Goal: Transaction & Acquisition: Purchase product/service

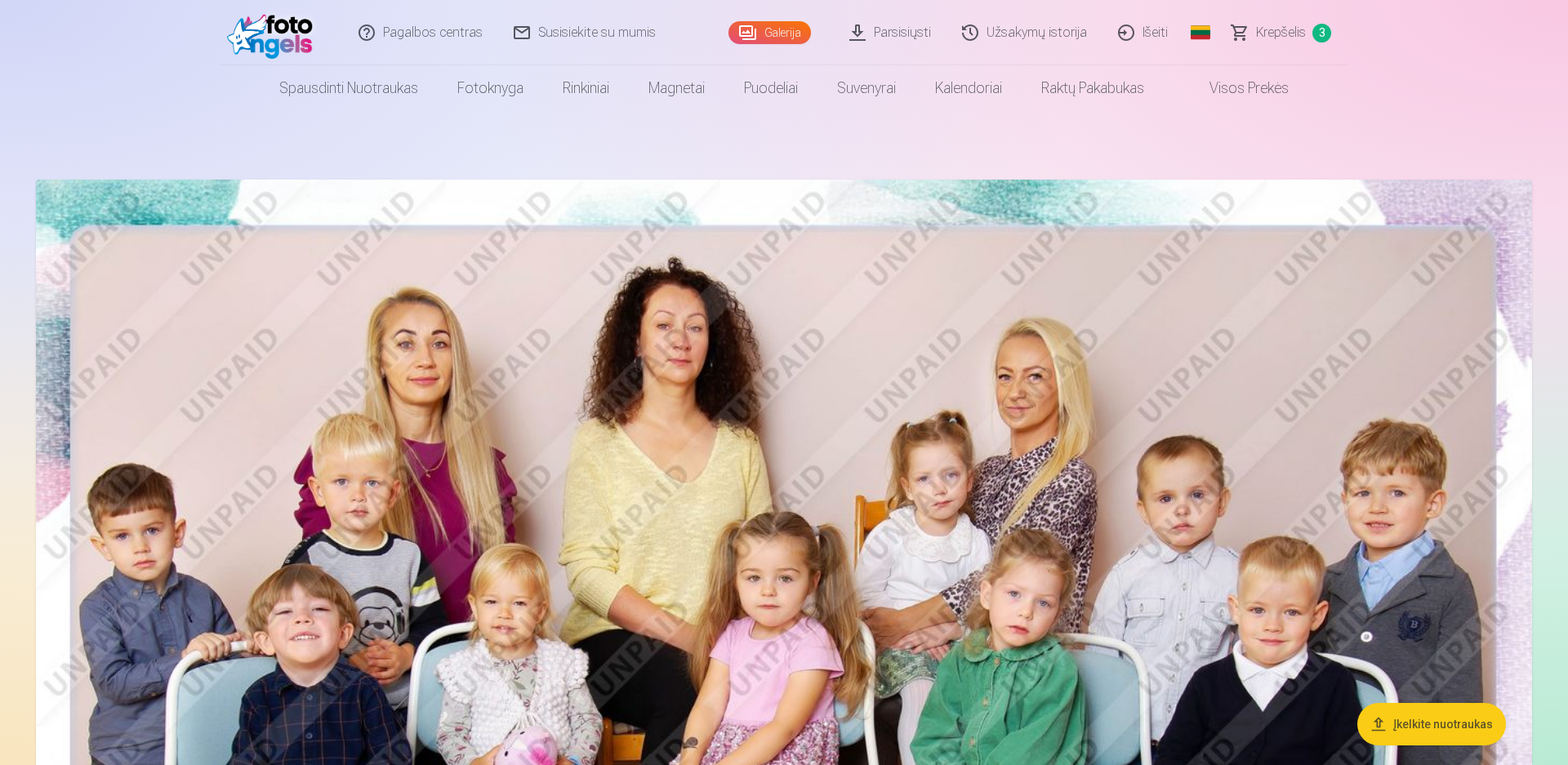
click at [1268, 37] on span "Krepšelis" at bounding box center [1280, 32] width 50 height 20
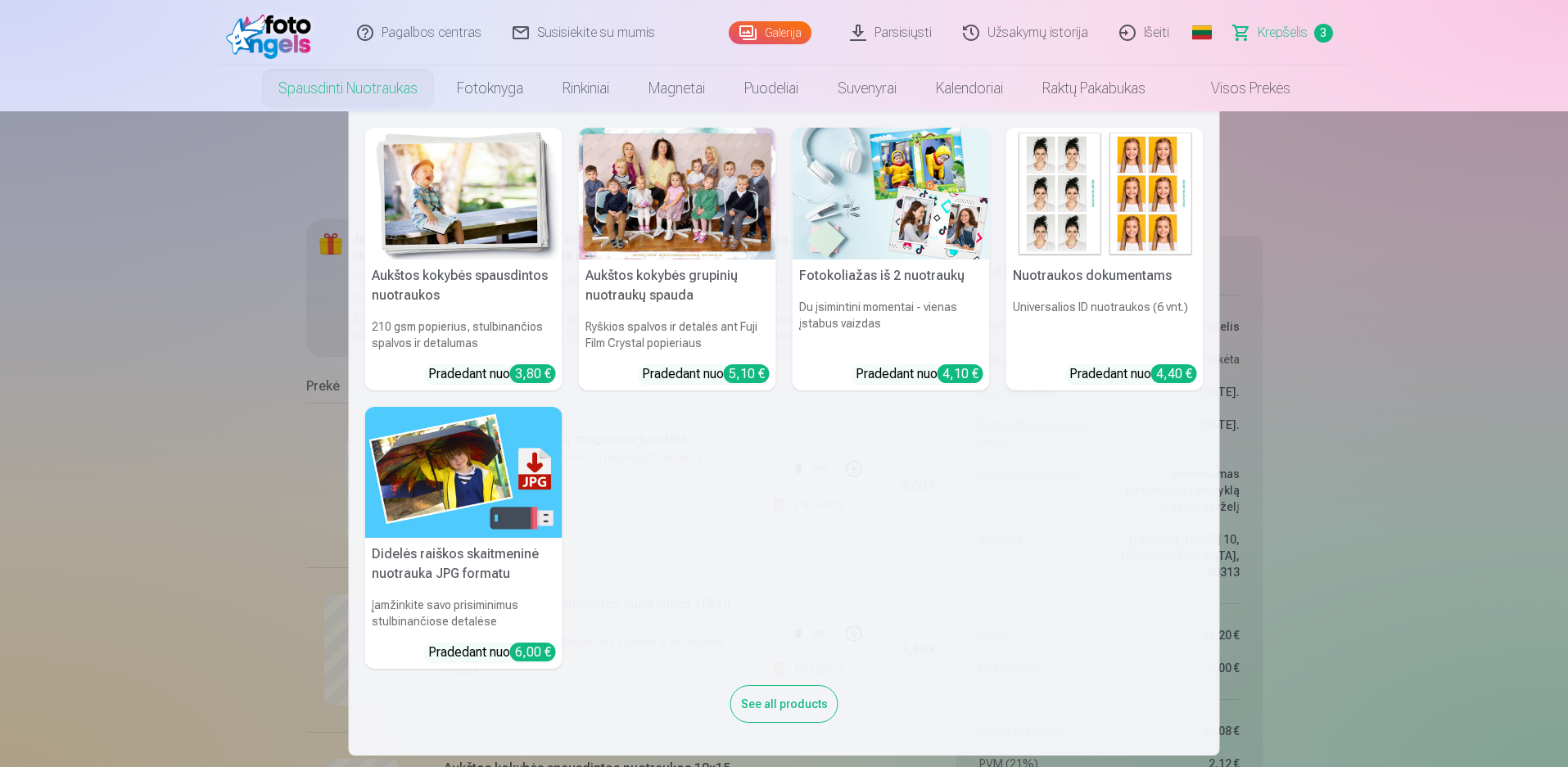
click at [456, 222] on img at bounding box center [464, 193] width 197 height 131
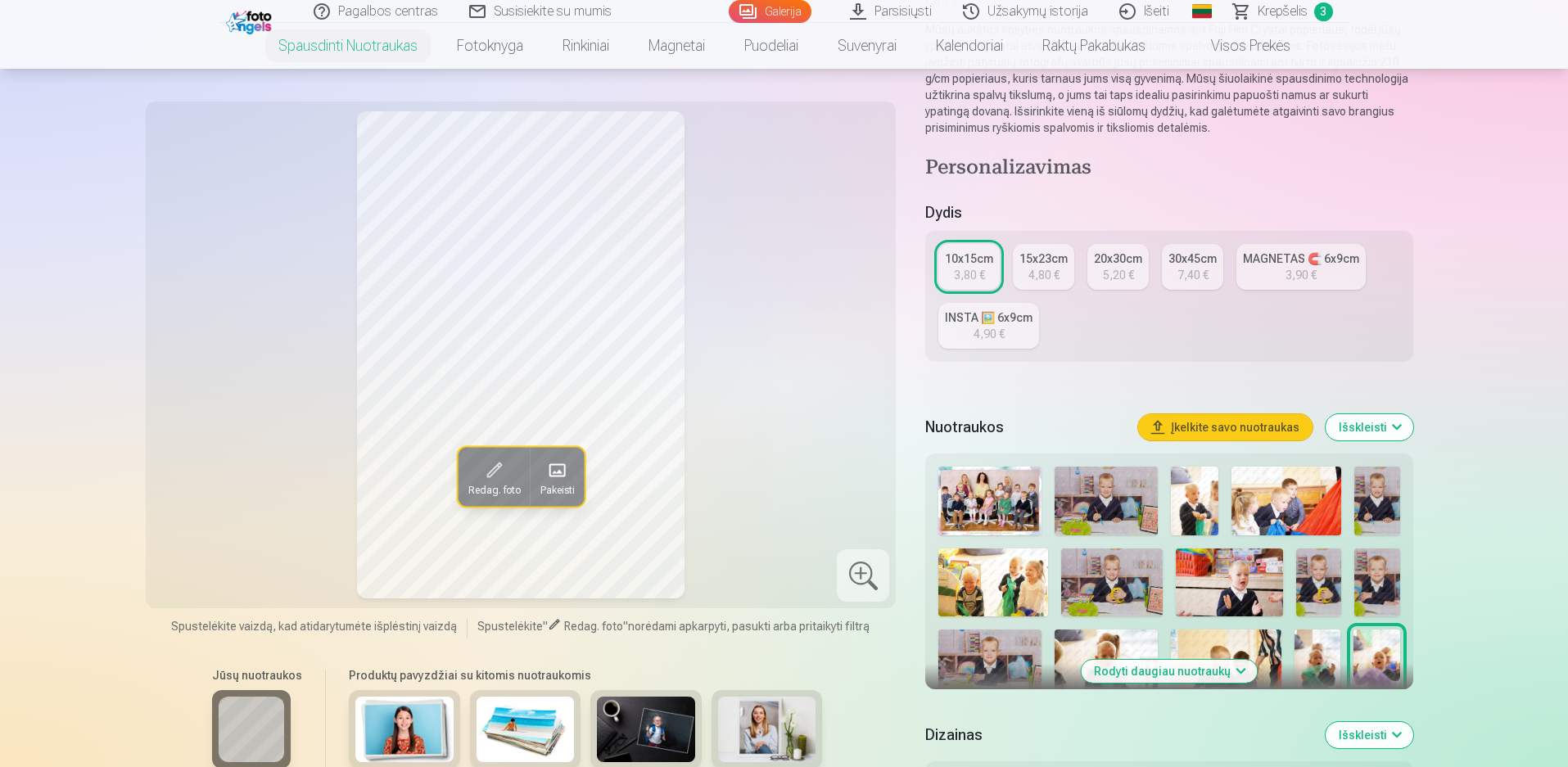
scroll to position [328, 0]
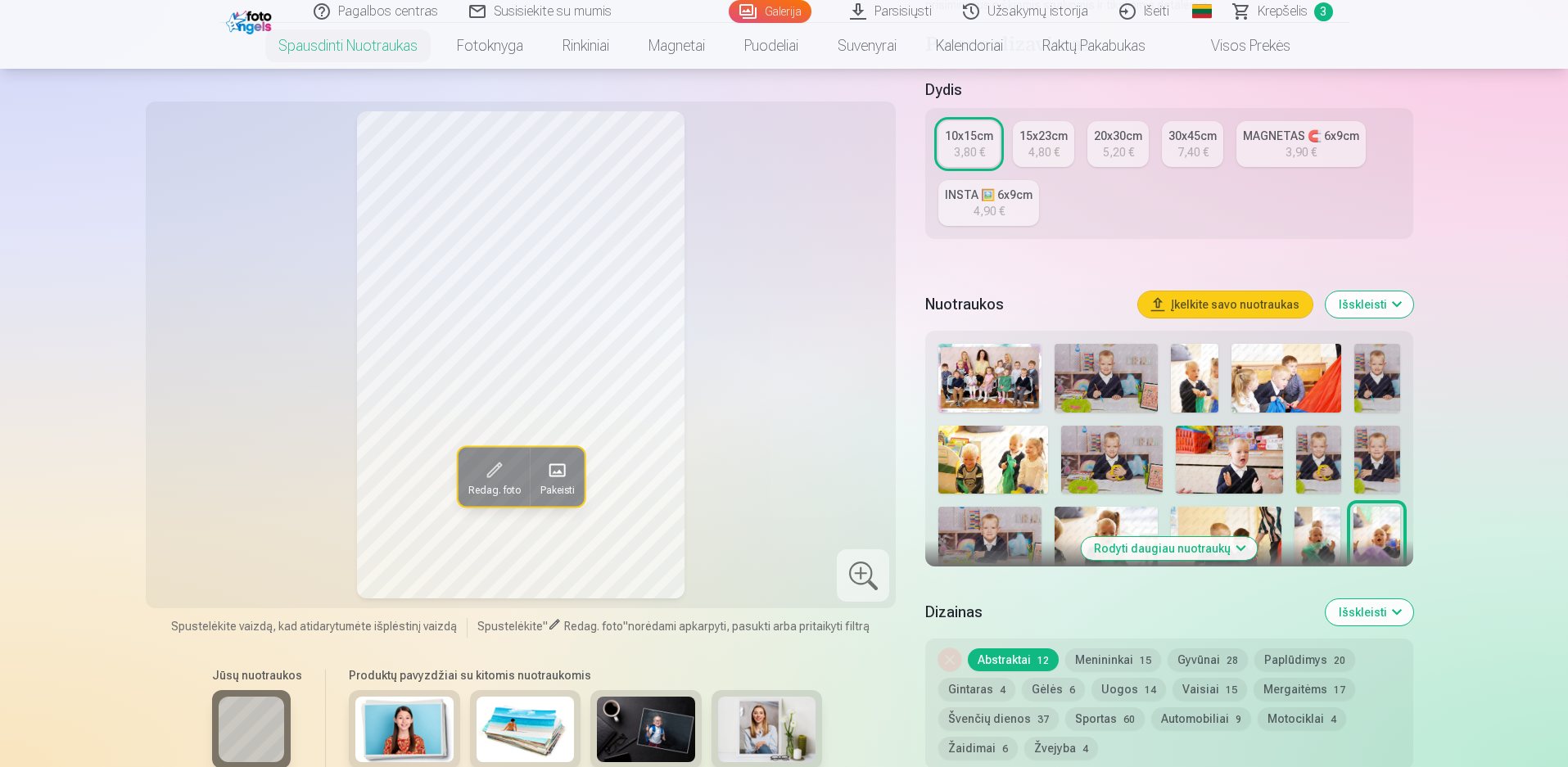
click at [1378, 304] on button "Išskleisti" at bounding box center [1369, 304] width 87 height 26
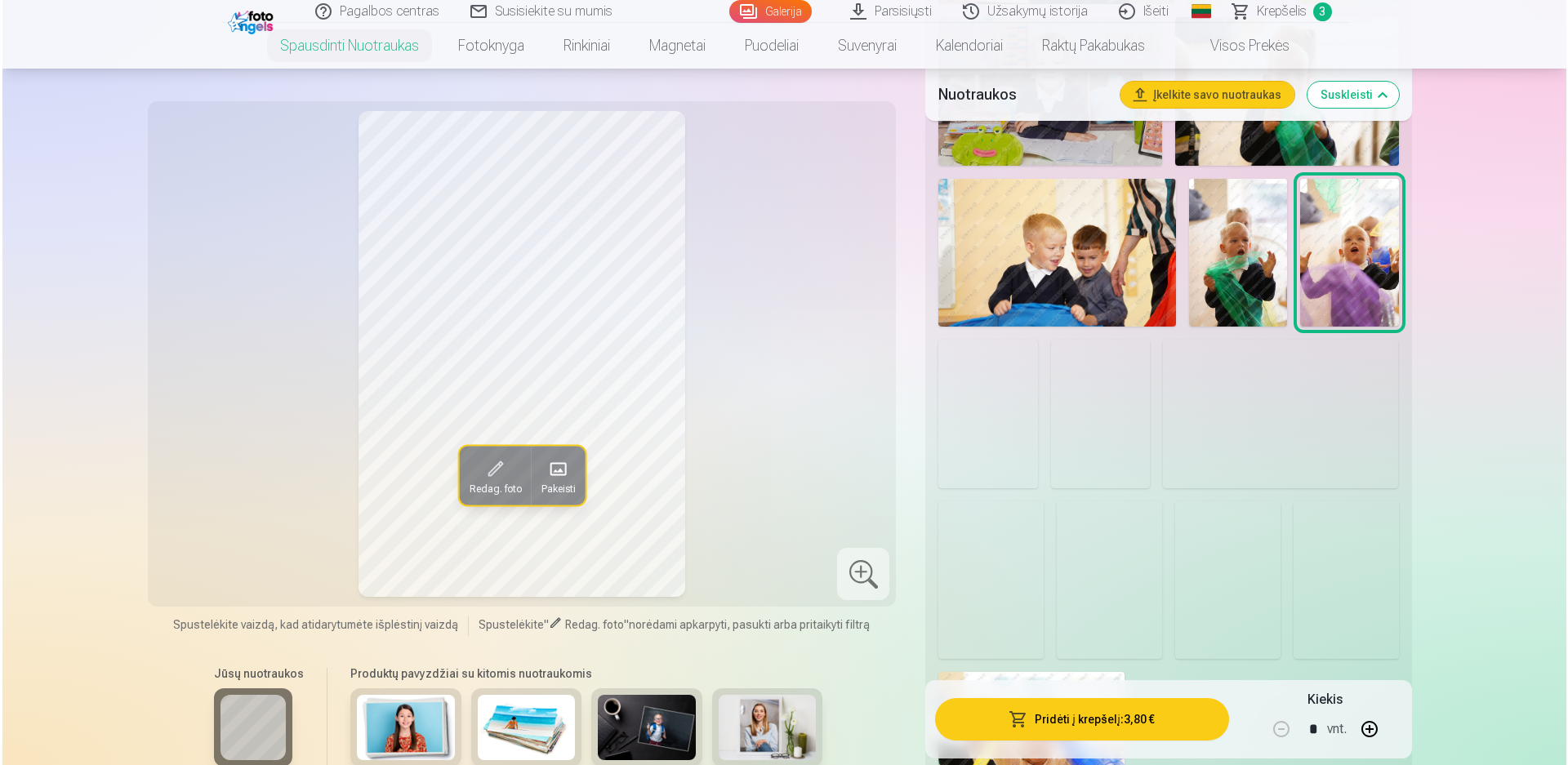
scroll to position [1389, 0]
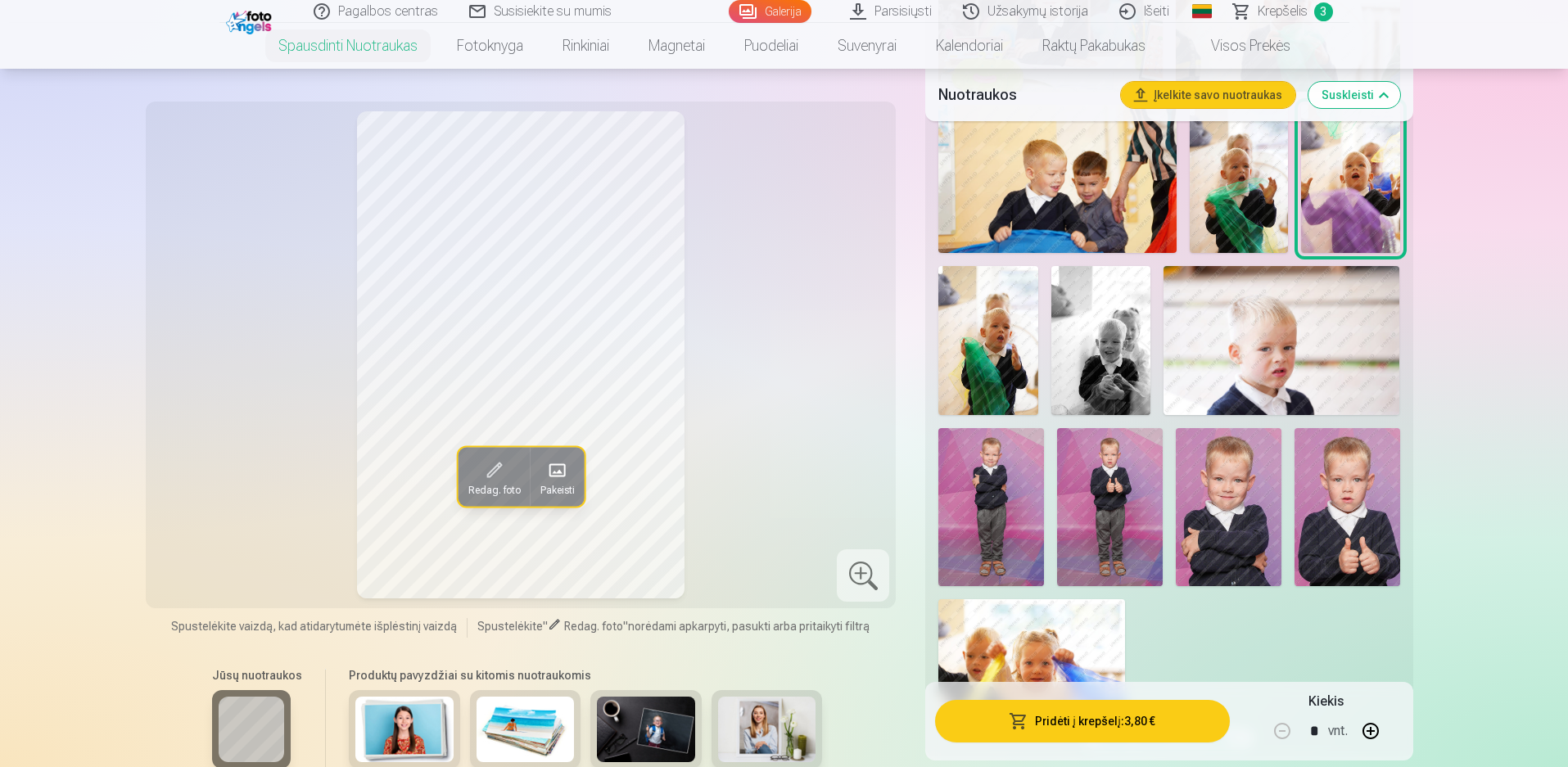
click at [1007, 515] on img at bounding box center [991, 507] width 106 height 158
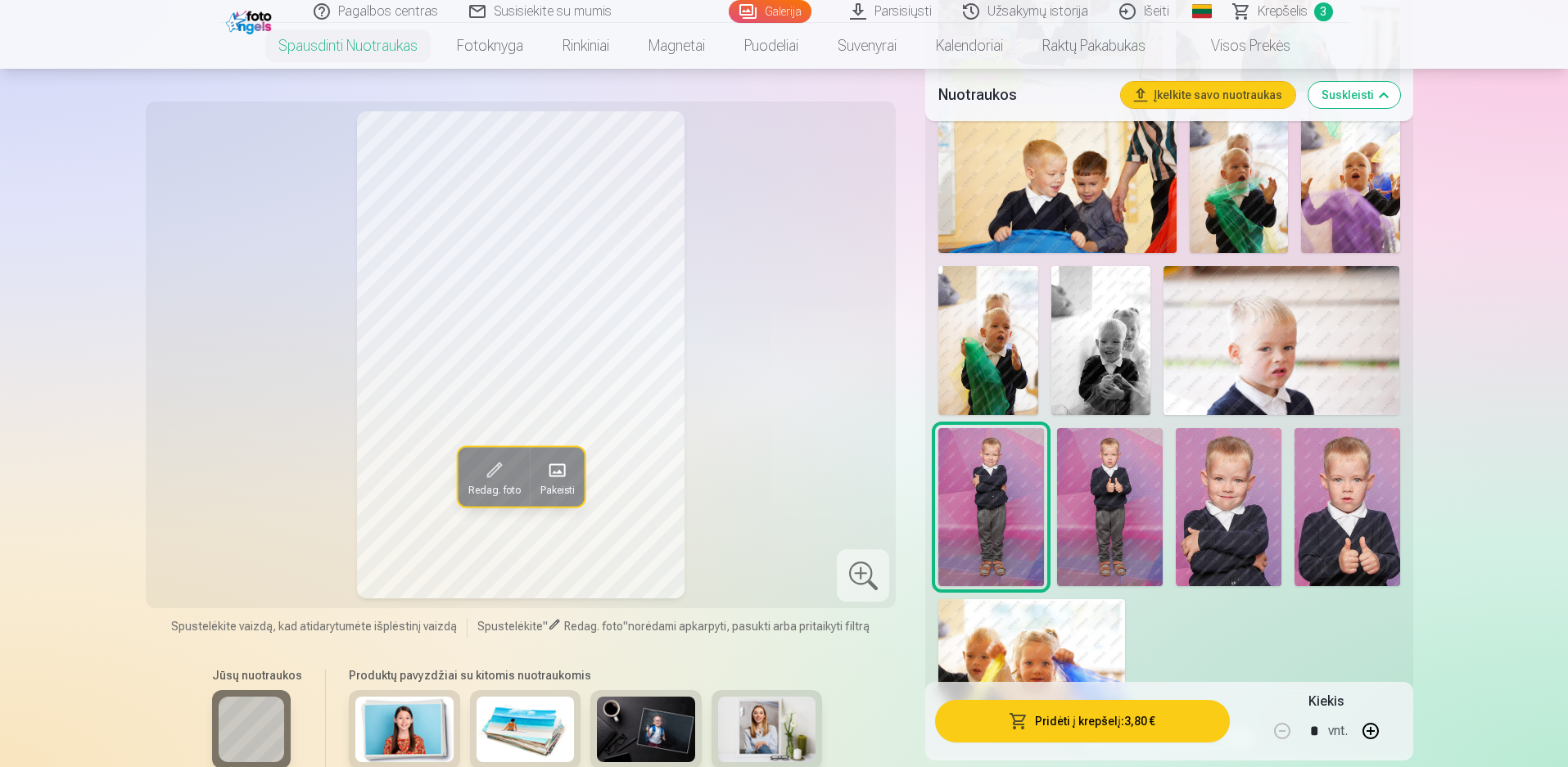
click at [1111, 514] on img at bounding box center [1110, 507] width 106 height 158
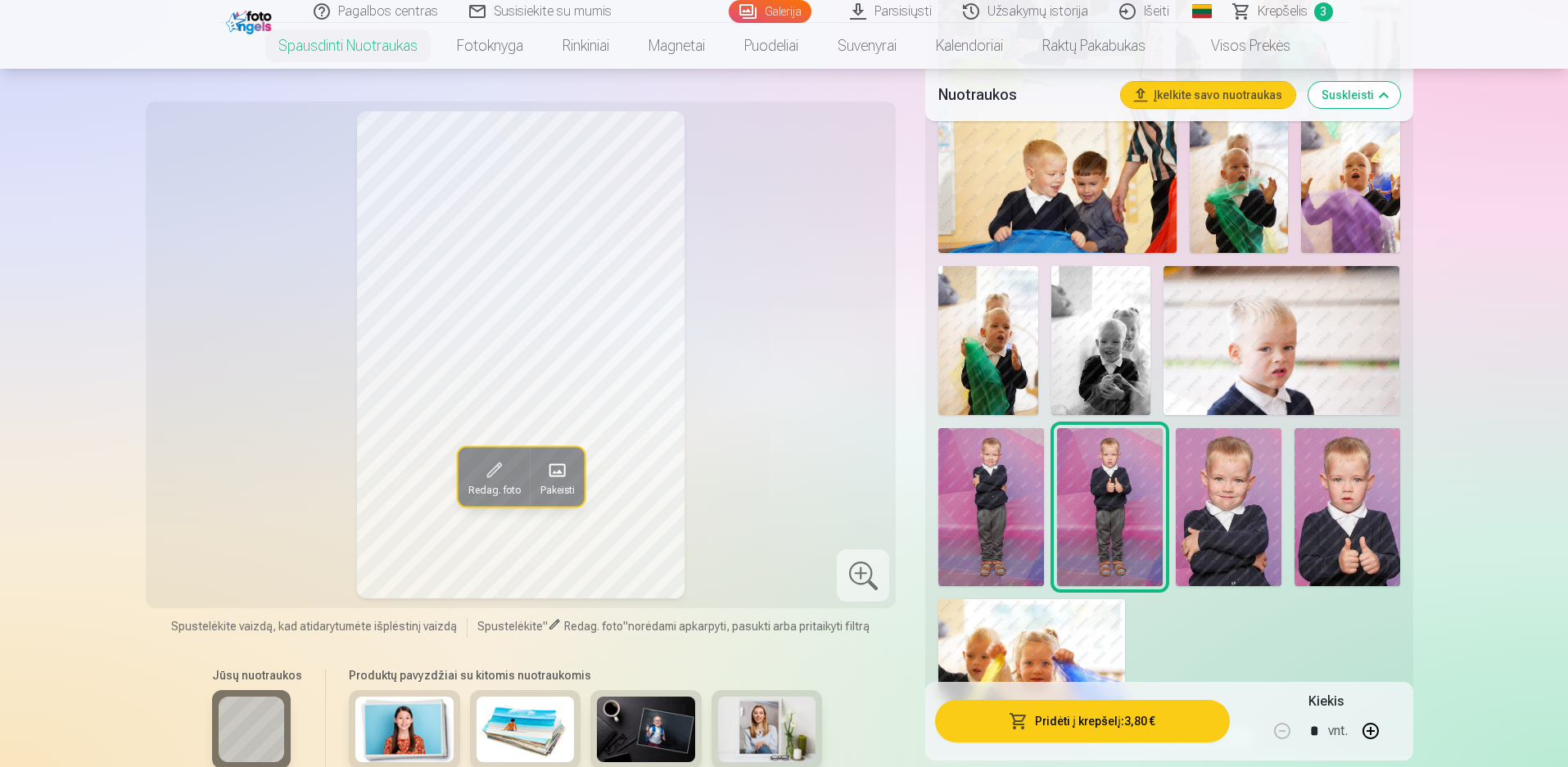
click at [1018, 515] on img at bounding box center [991, 507] width 106 height 158
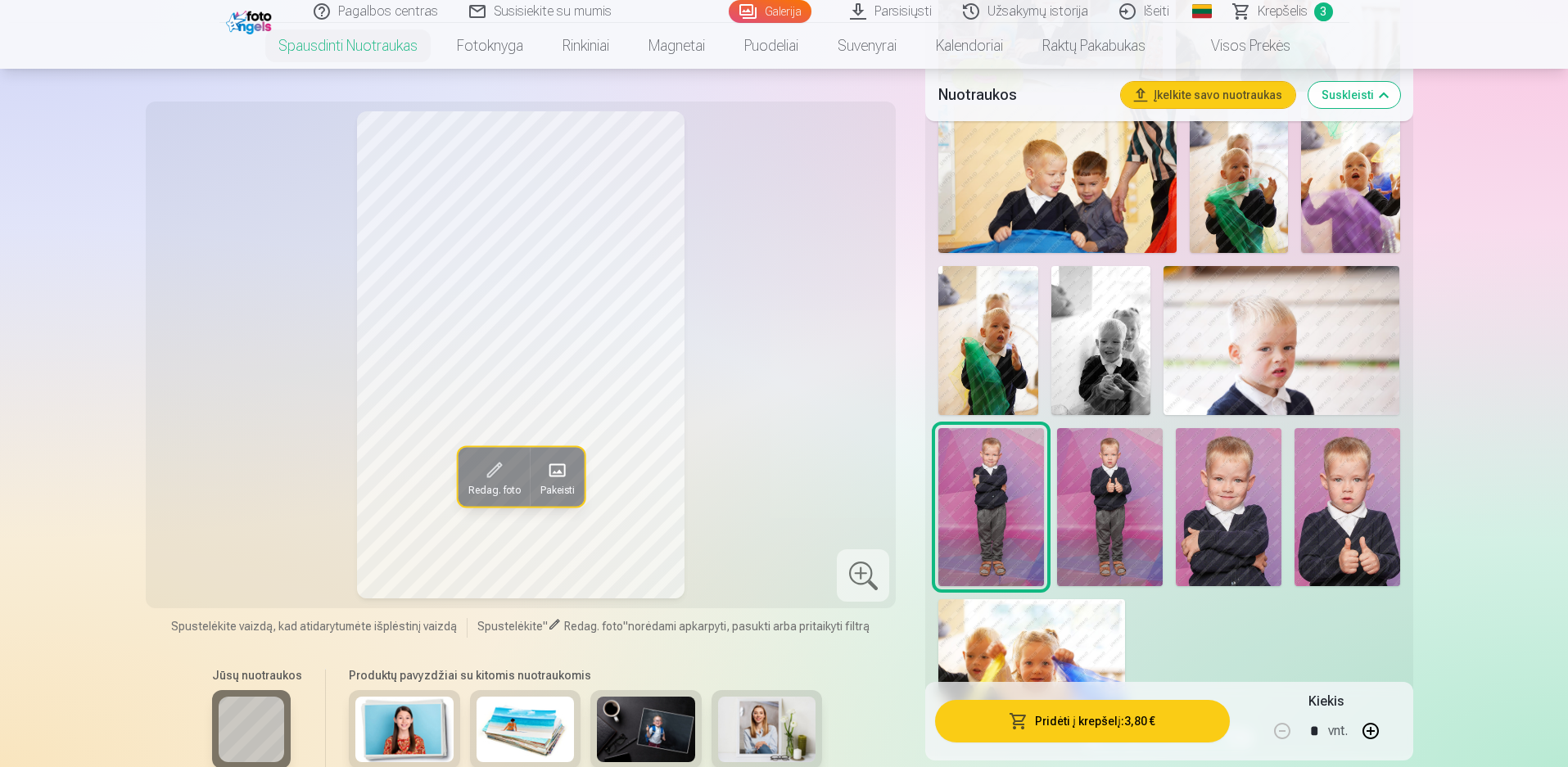
click at [1060, 717] on button "Pridėti į krepšelį : 3,80 €" at bounding box center [1082, 721] width 294 height 42
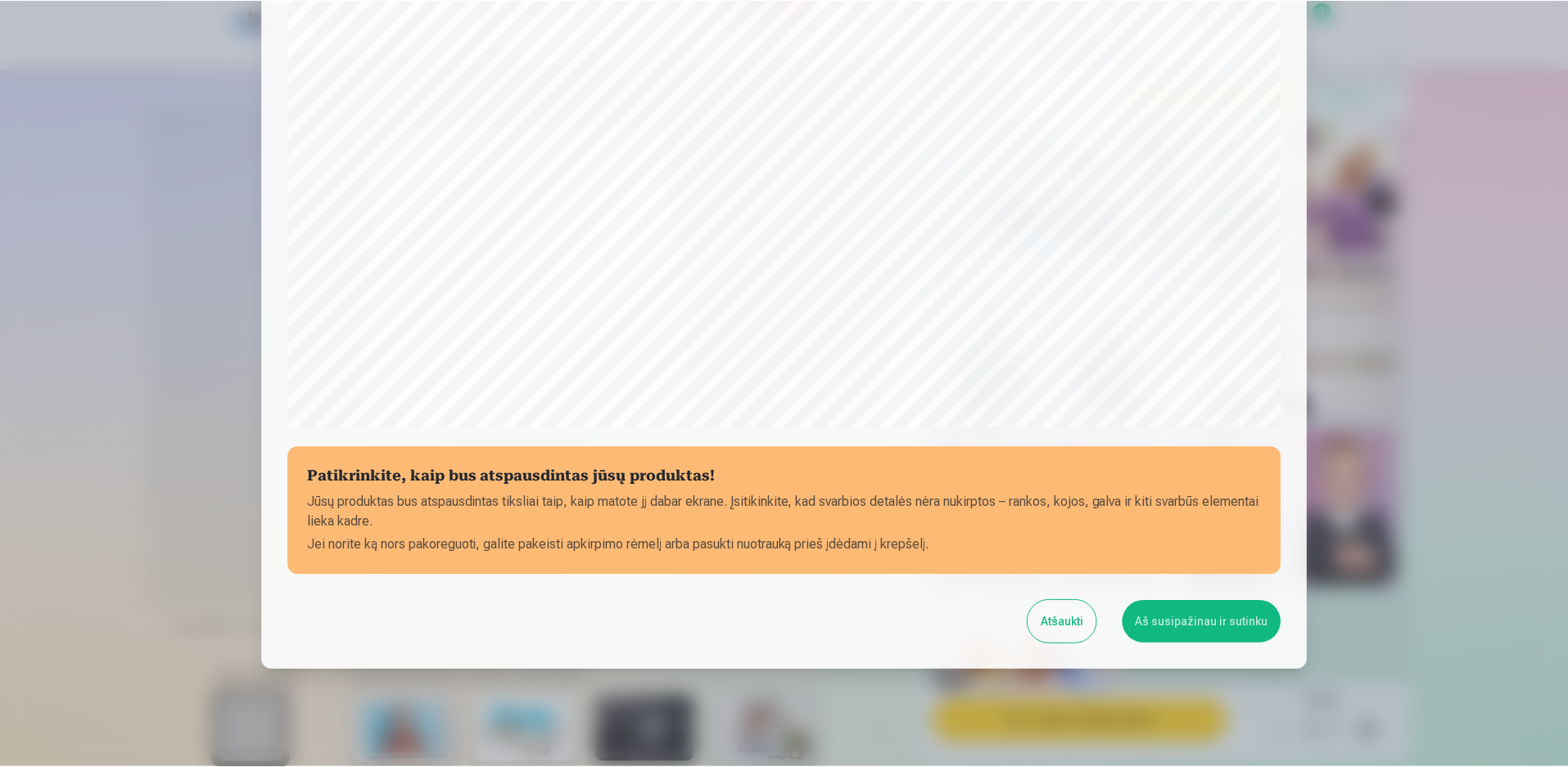
scroll to position [412, 0]
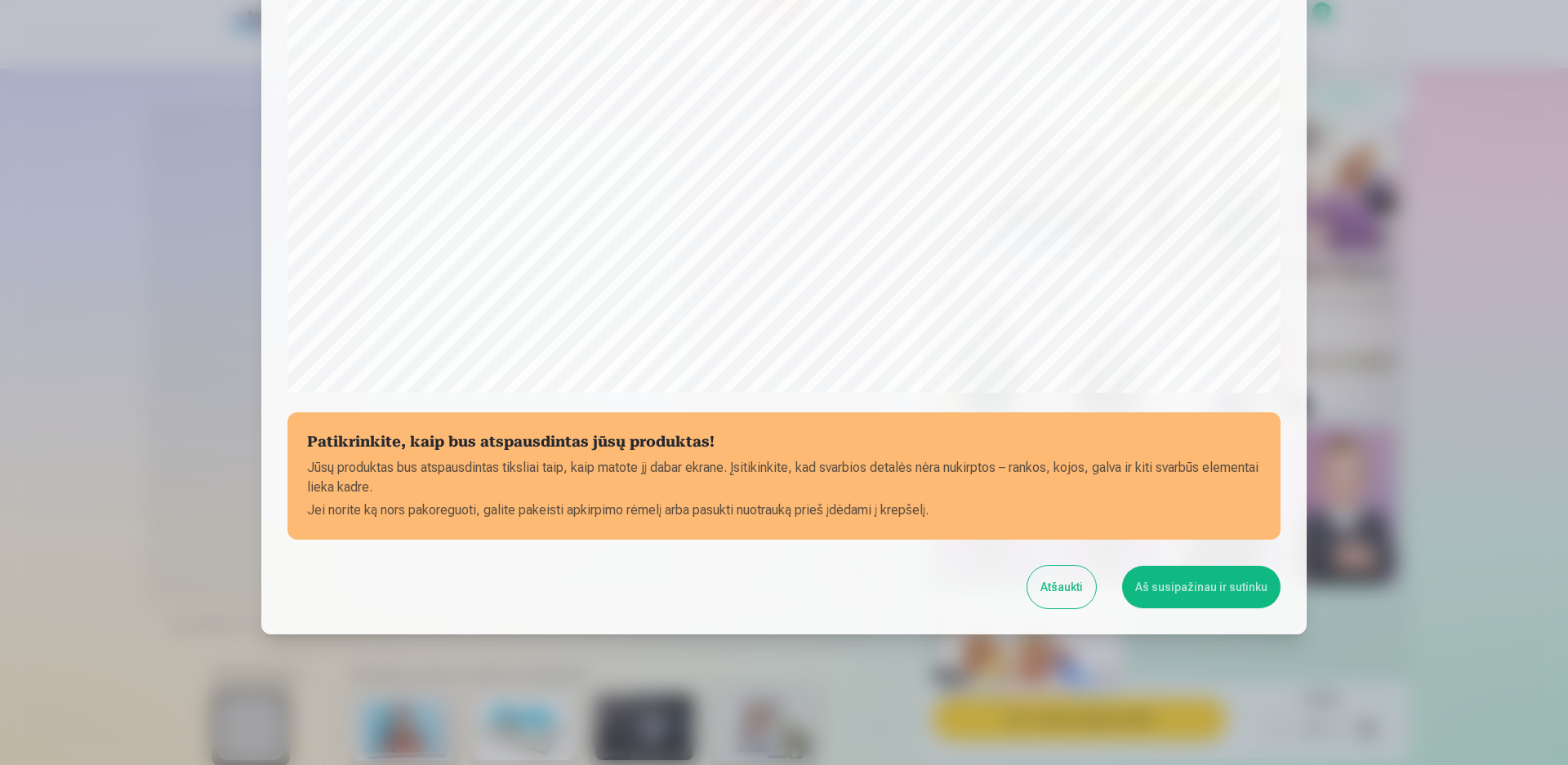
click at [1186, 588] on button "Aš susipažinau ir sutinku" at bounding box center [1201, 586] width 158 height 42
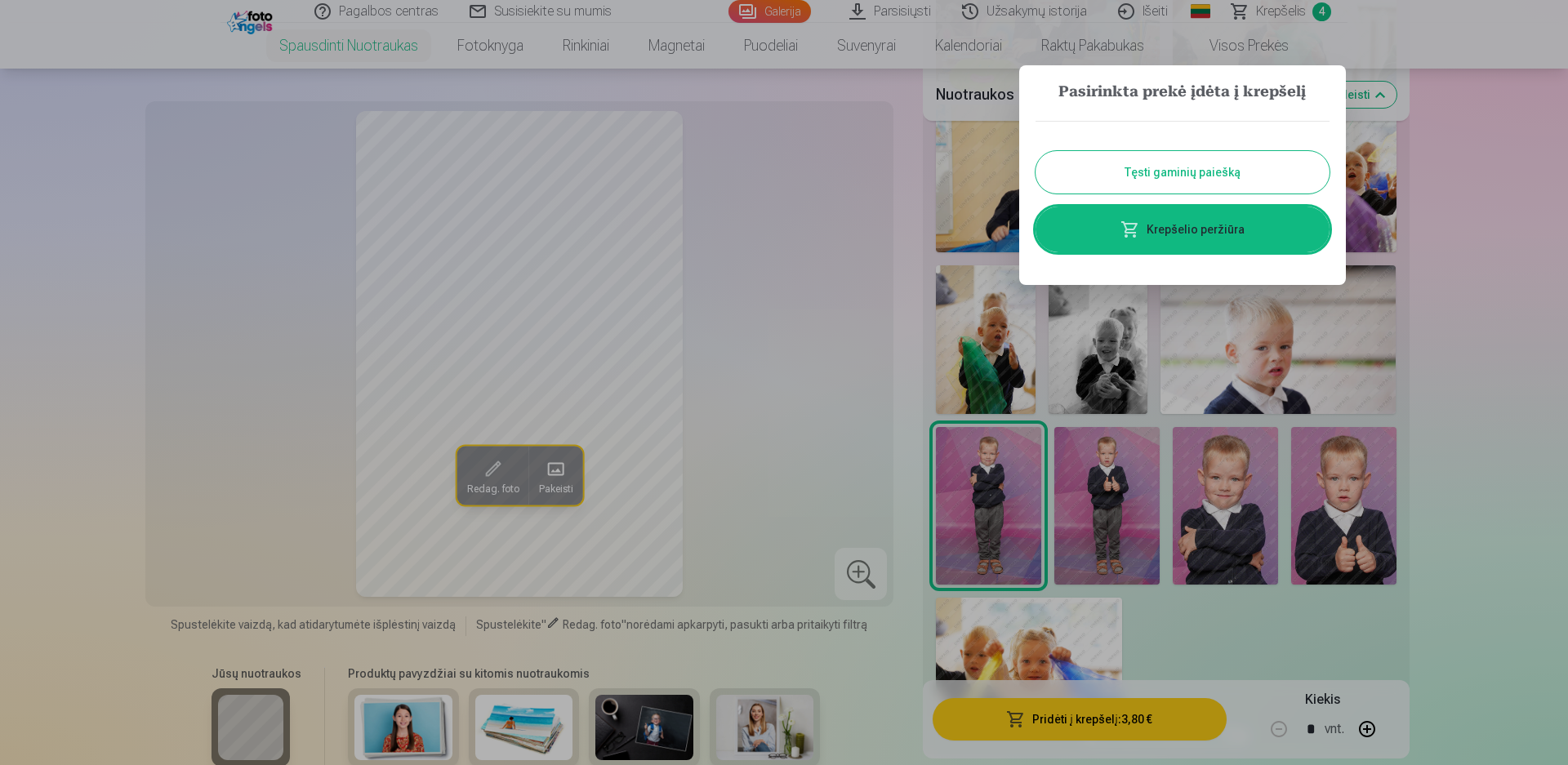
click at [1463, 324] on div at bounding box center [784, 382] width 1568 height 765
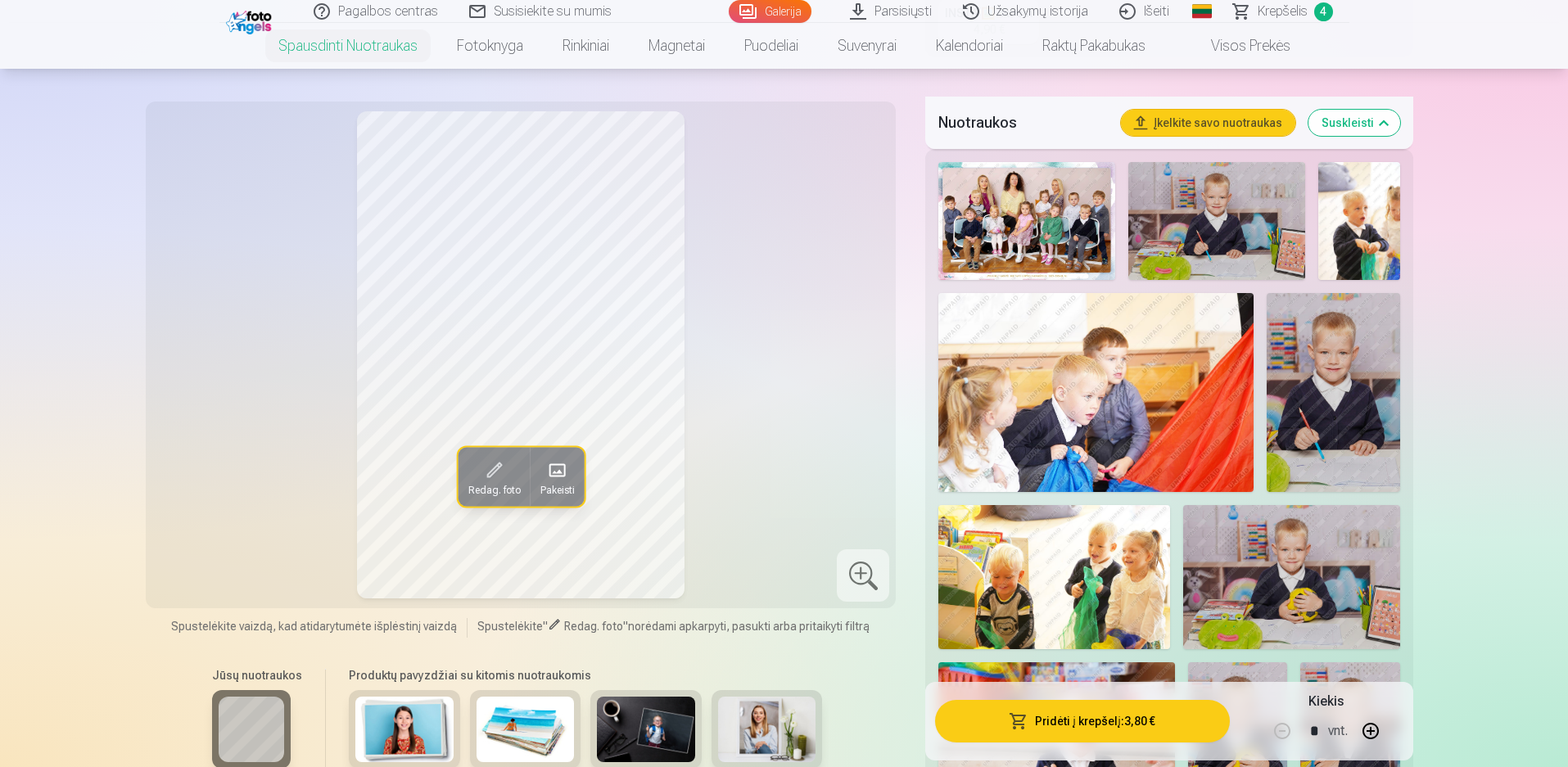
scroll to position [491, 0]
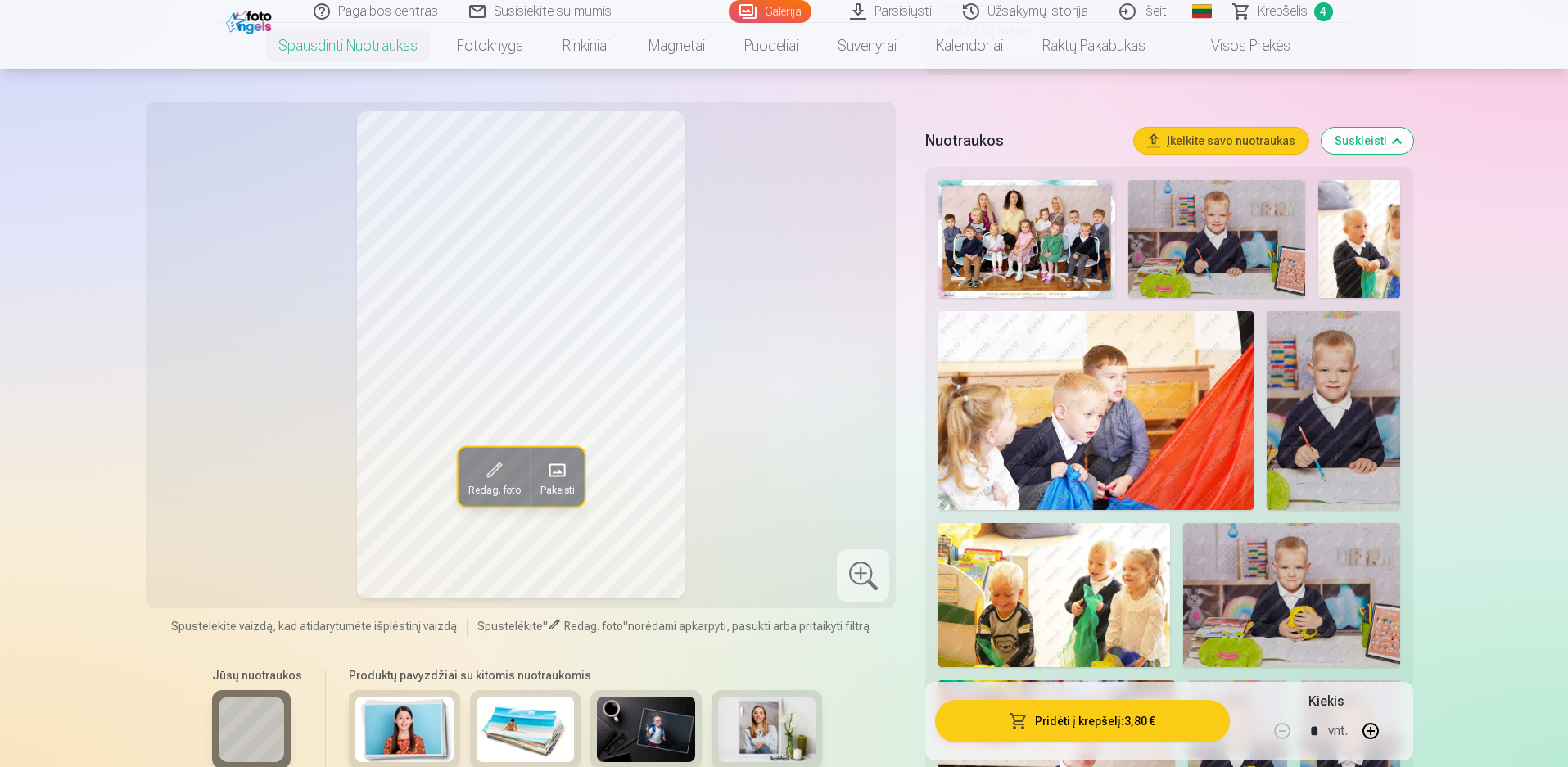
click at [1355, 378] on img at bounding box center [1332, 410] width 132 height 199
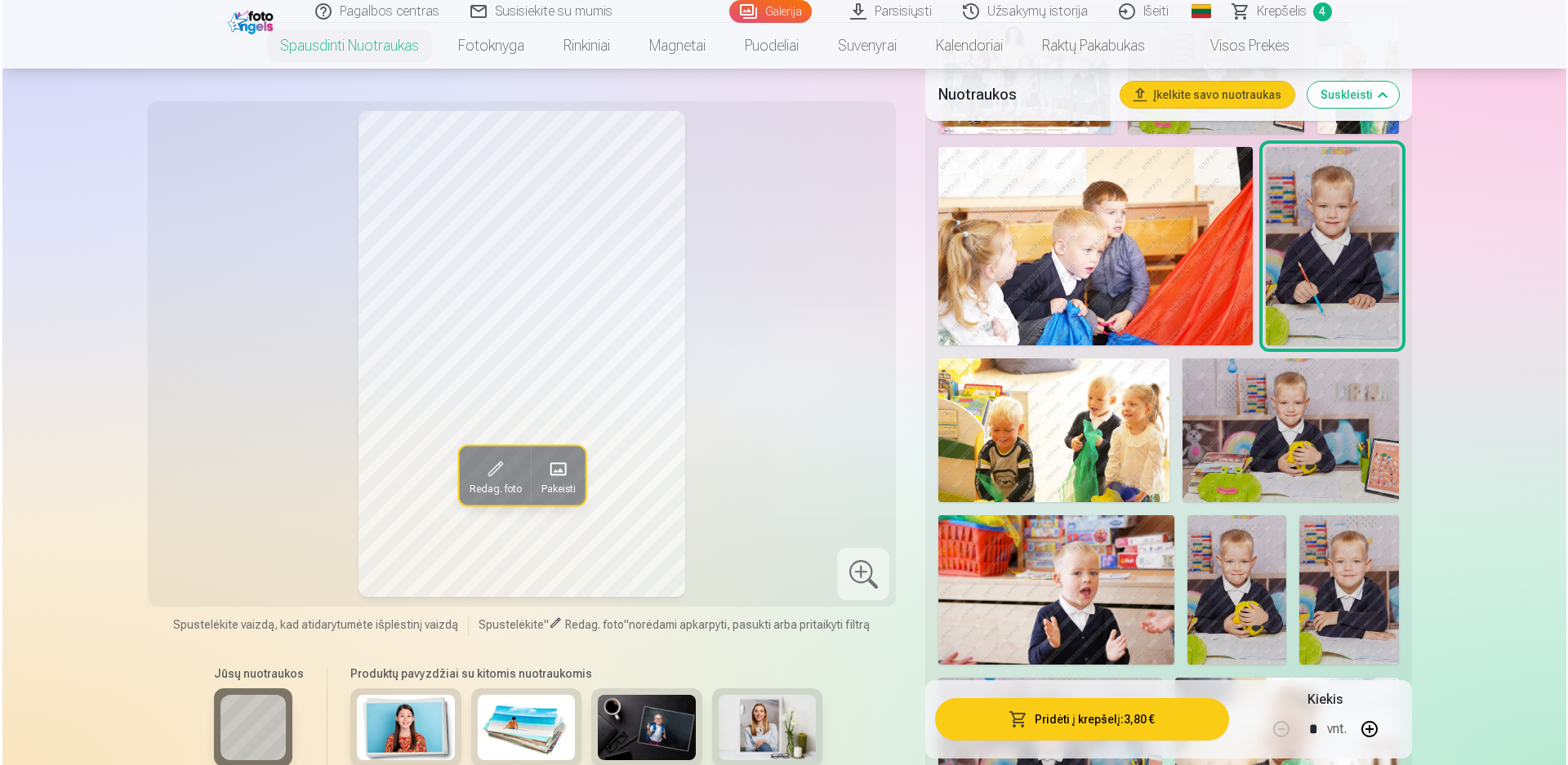
scroll to position [816, 0]
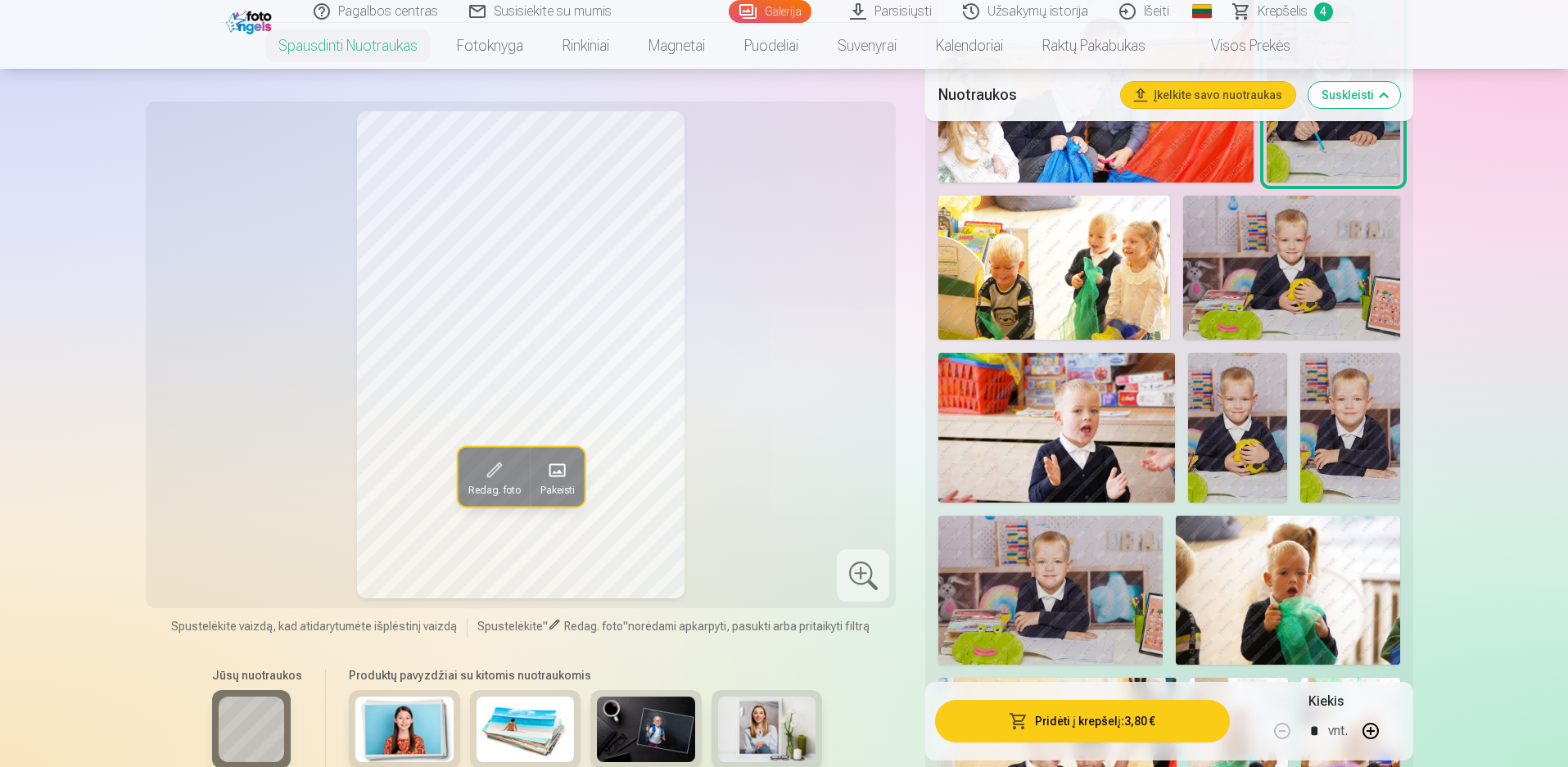
click at [1350, 437] on img at bounding box center [1350, 427] width 100 height 149
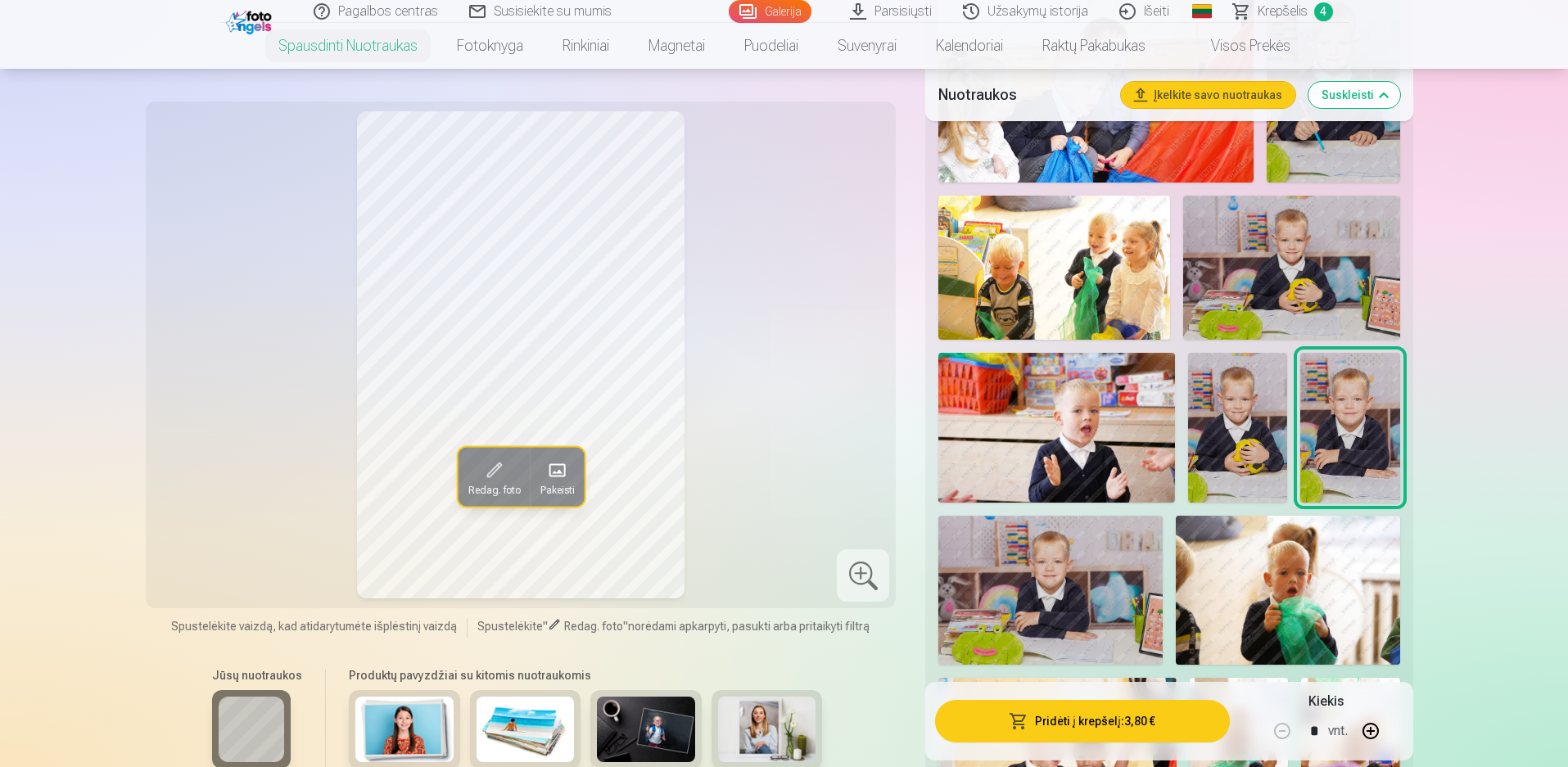
click at [1087, 716] on button "Pridėti į krepšelį : 3,80 €" at bounding box center [1082, 721] width 294 height 42
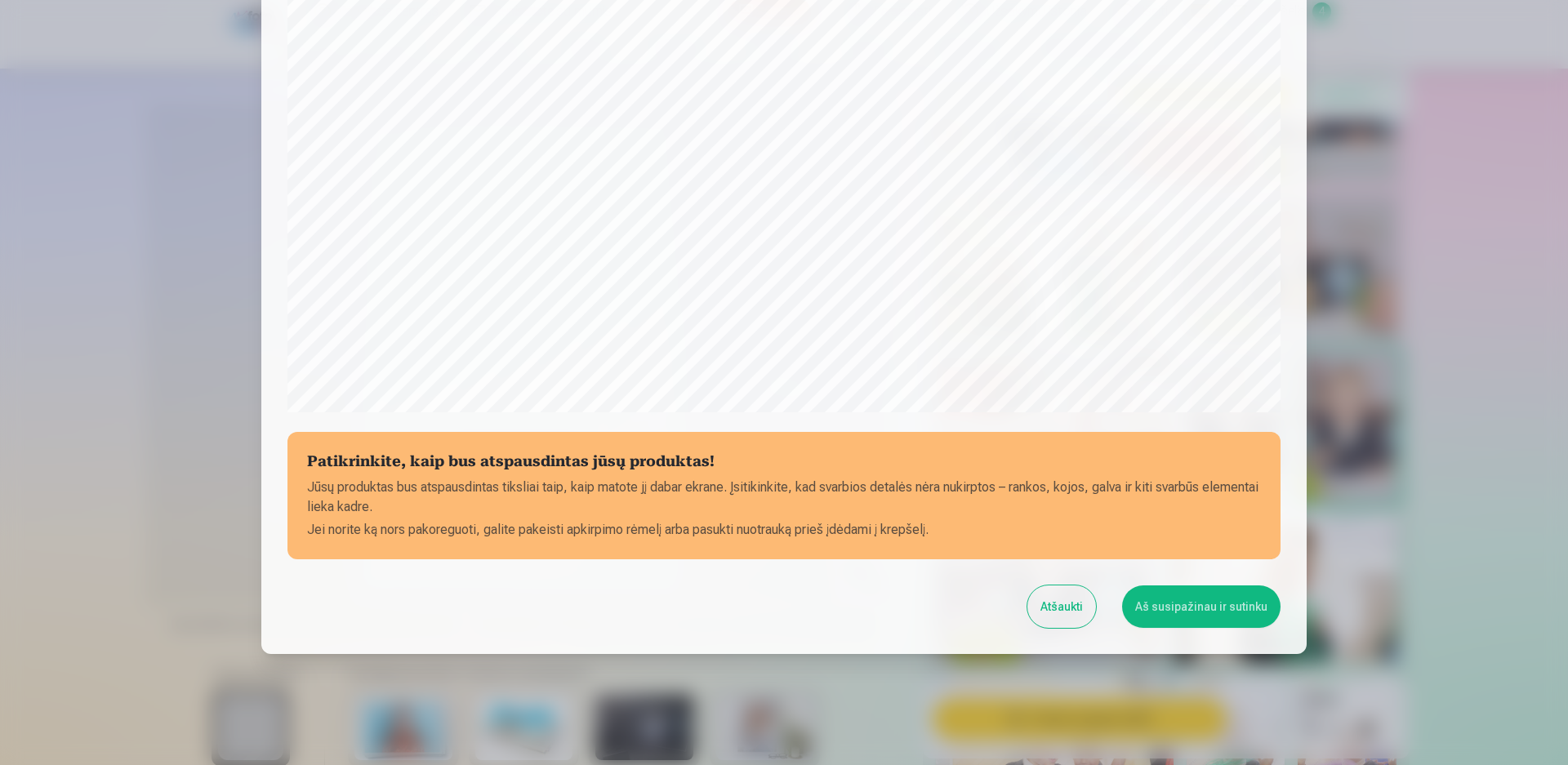
scroll to position [411, 0]
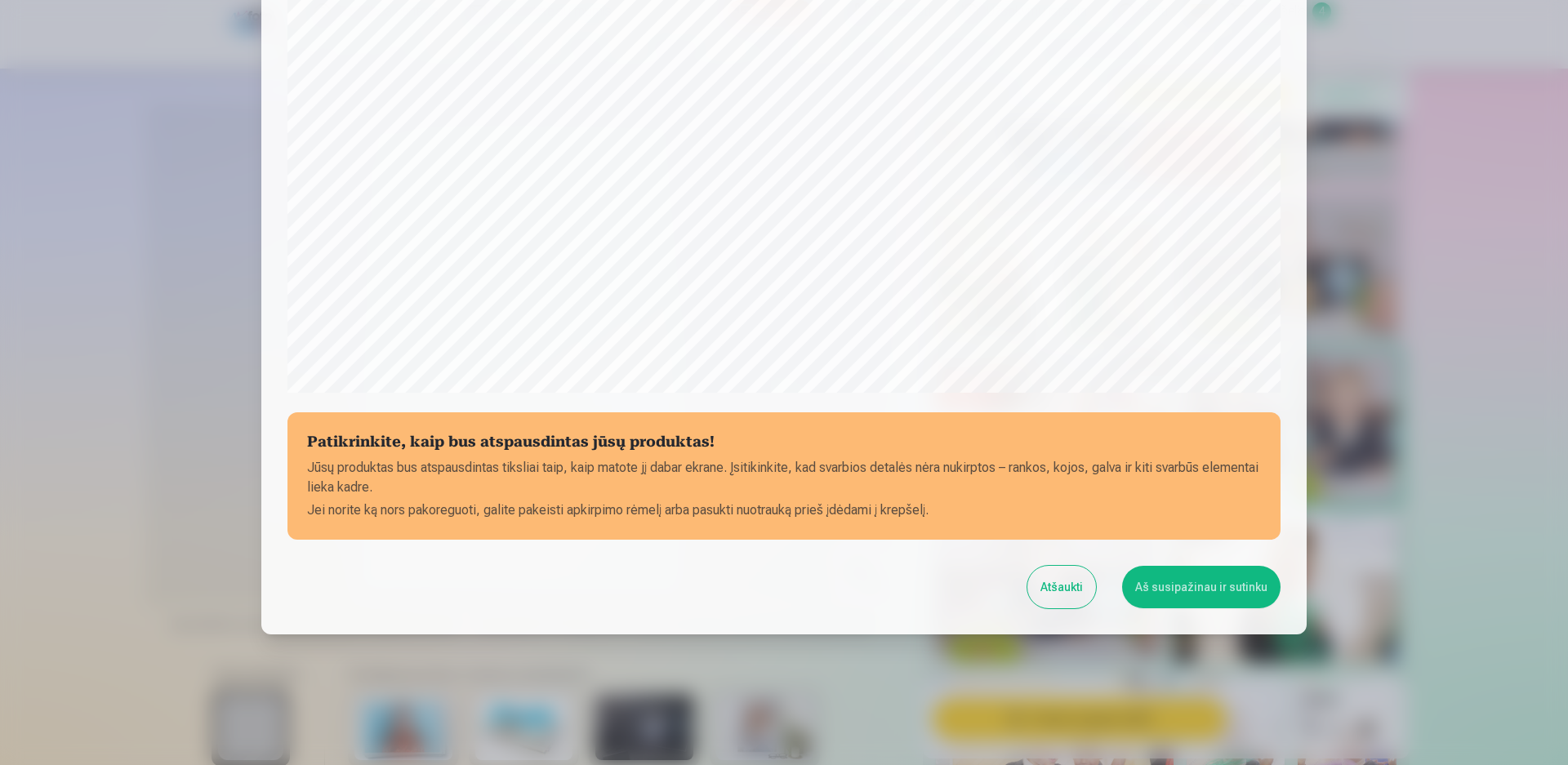
click at [1158, 596] on button "Aš susipažinau ir sutinku" at bounding box center [1201, 586] width 158 height 42
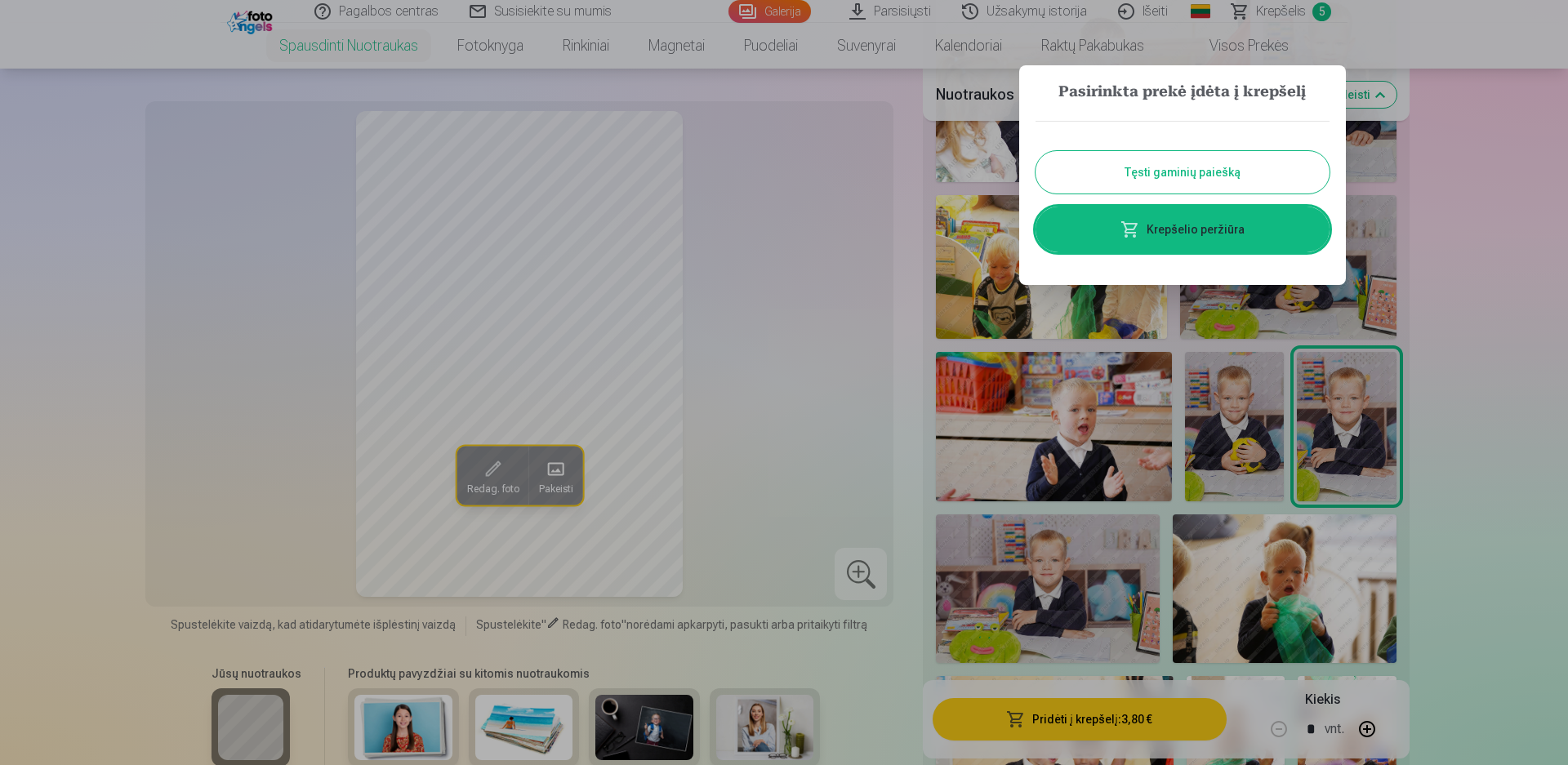
click at [1178, 218] on link "Krepšelio peržiūra" at bounding box center [1183, 229] width 294 height 46
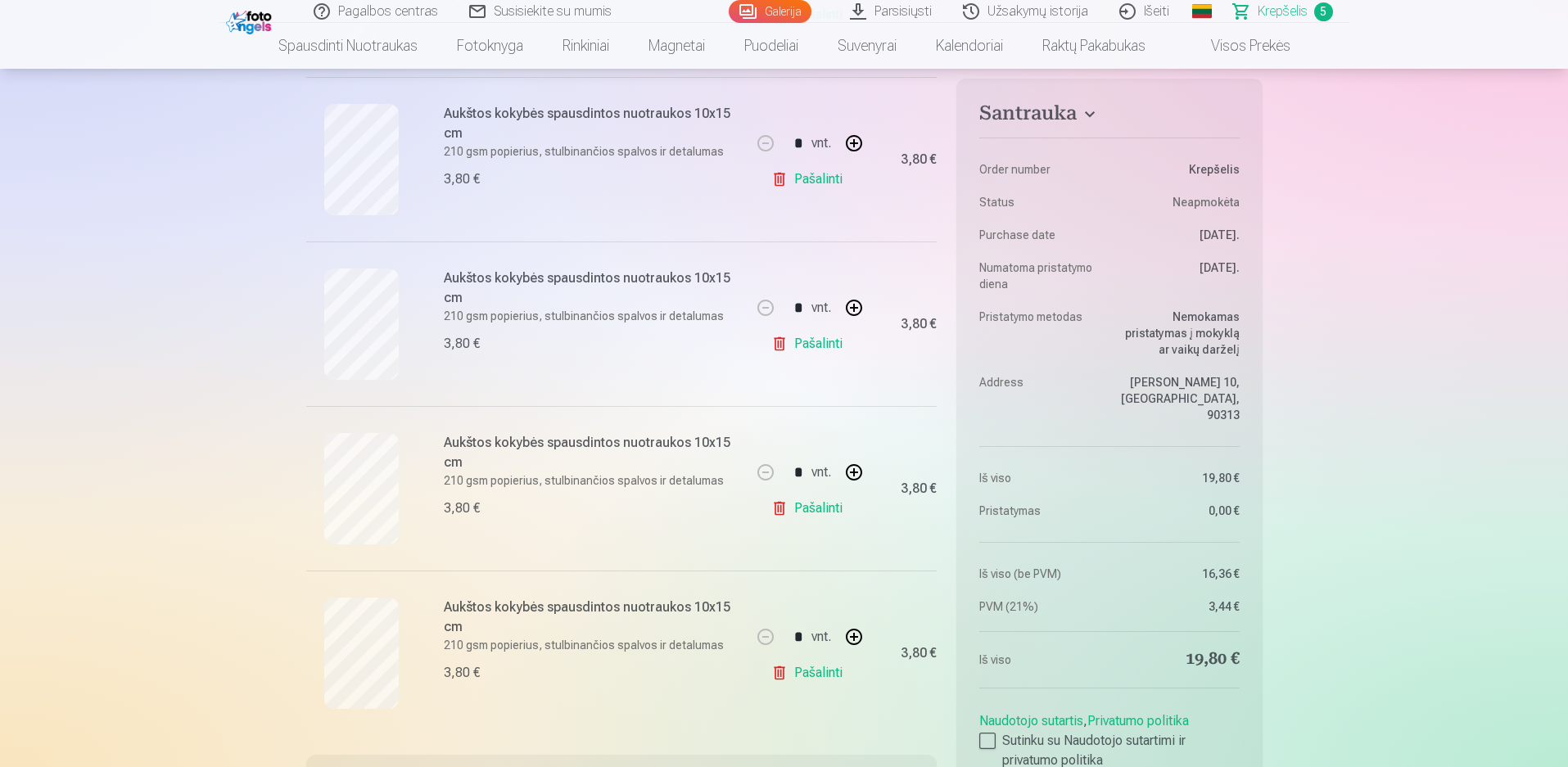
scroll to position [491, 0]
click at [828, 175] on link "Pašalinti" at bounding box center [810, 178] width 78 height 33
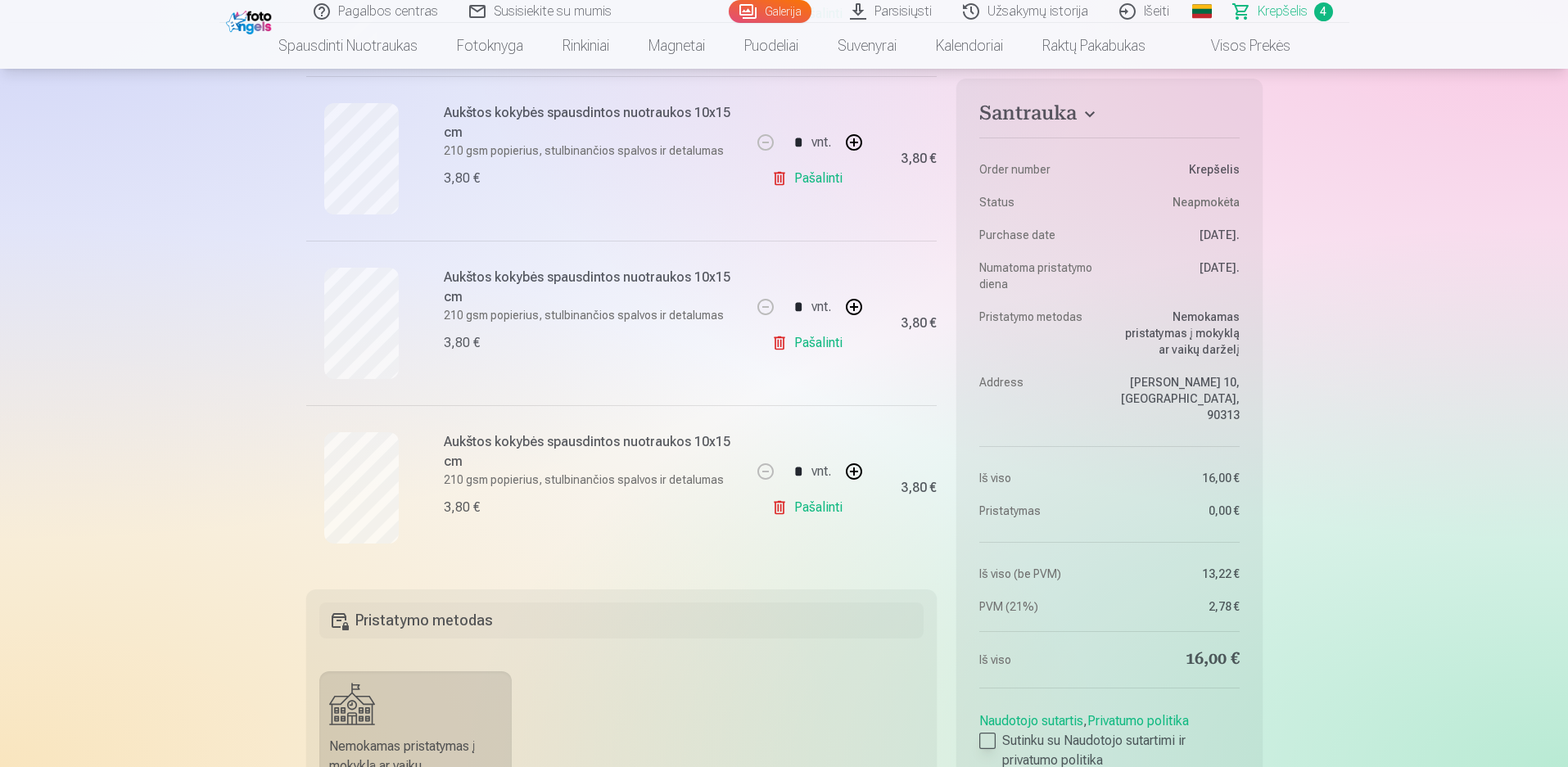
click at [998, 731] on label "Sutinku su Naudotojo sutartimi ir privatumo politika" at bounding box center [1109, 751] width 259 height 39
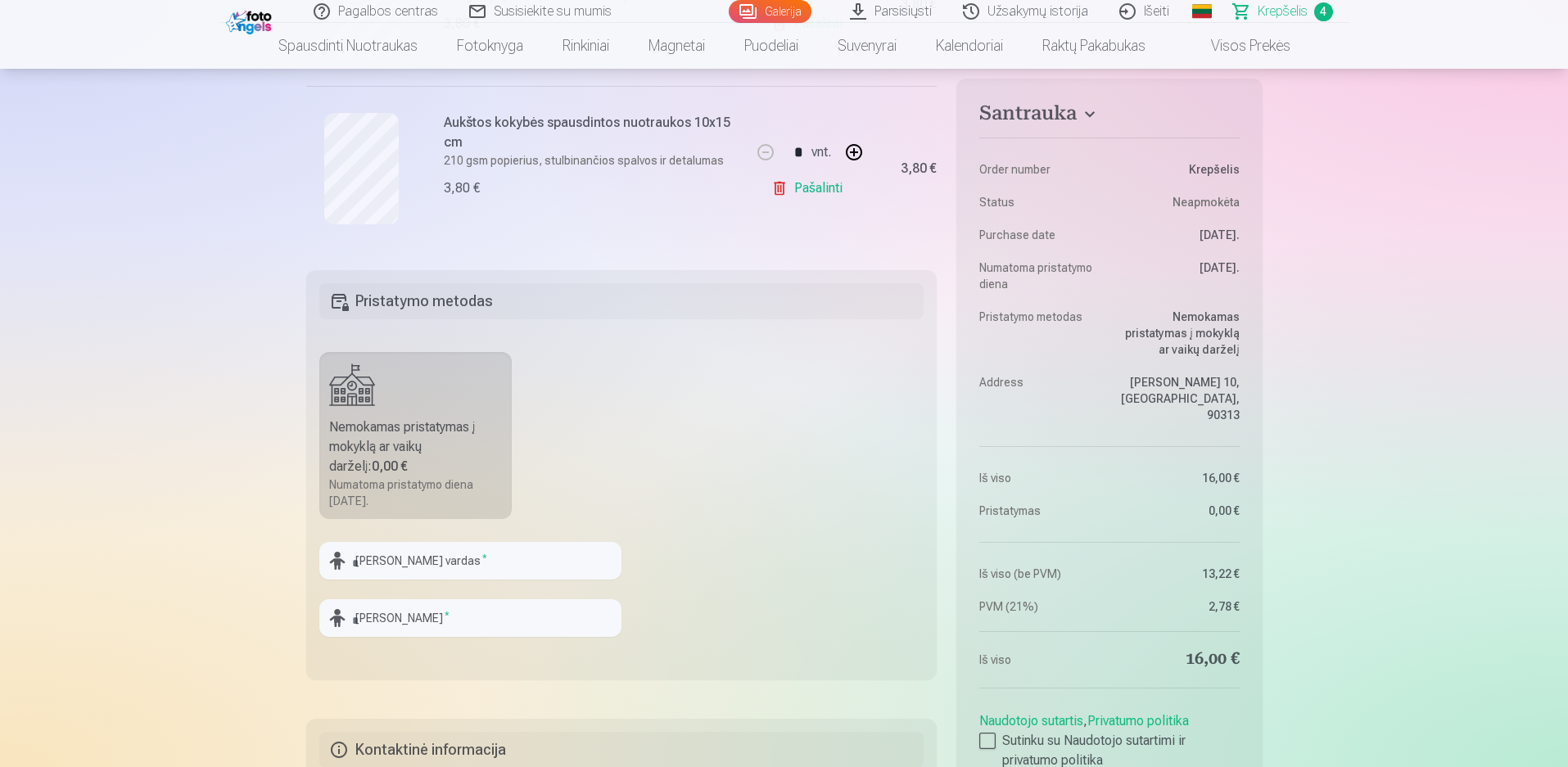
scroll to position [819, 0]
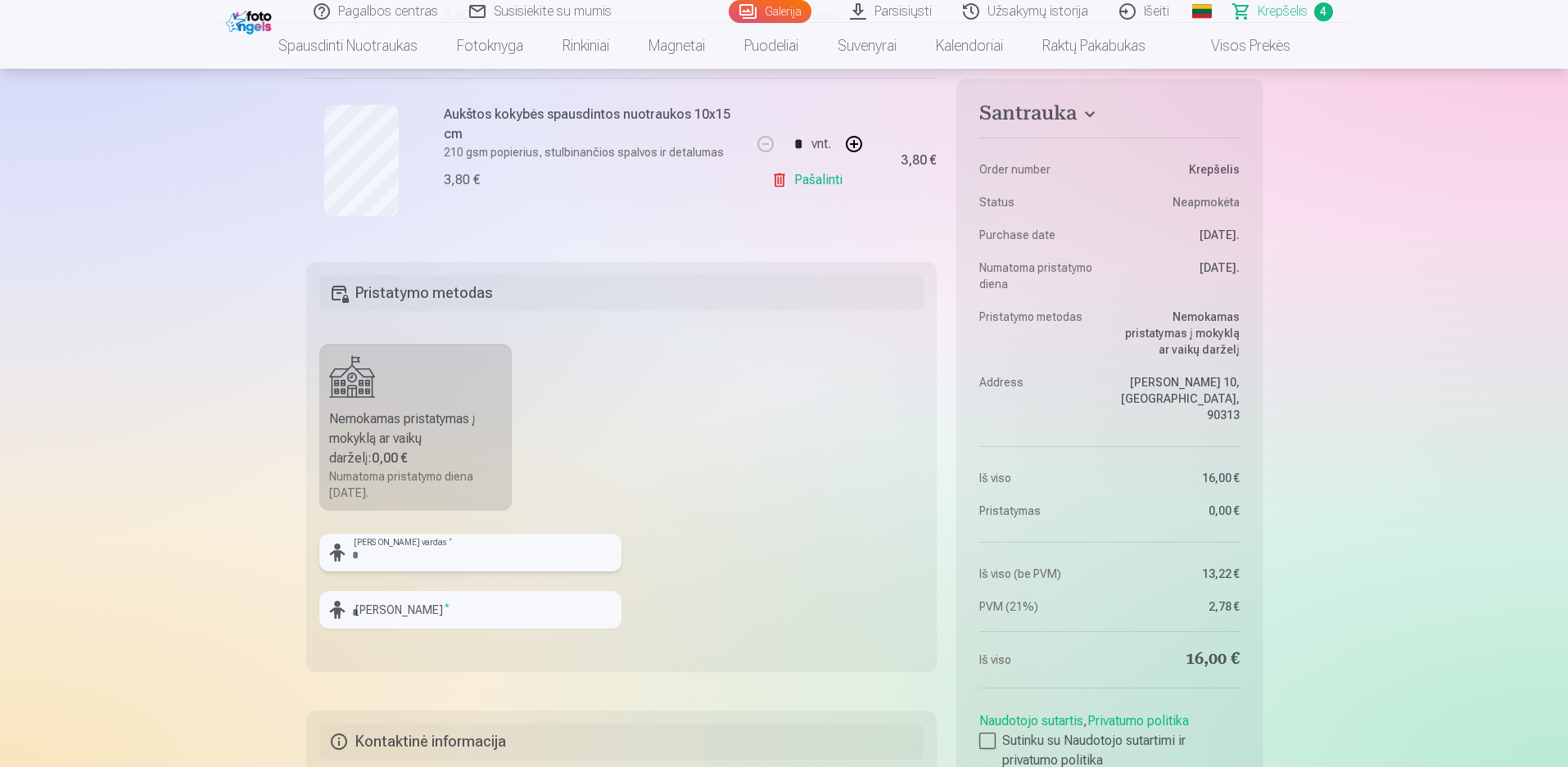
click at [458, 557] on input "text" at bounding box center [470, 553] width 302 height 38
type input "**********"
click at [452, 607] on input "text" at bounding box center [470, 610] width 302 height 38
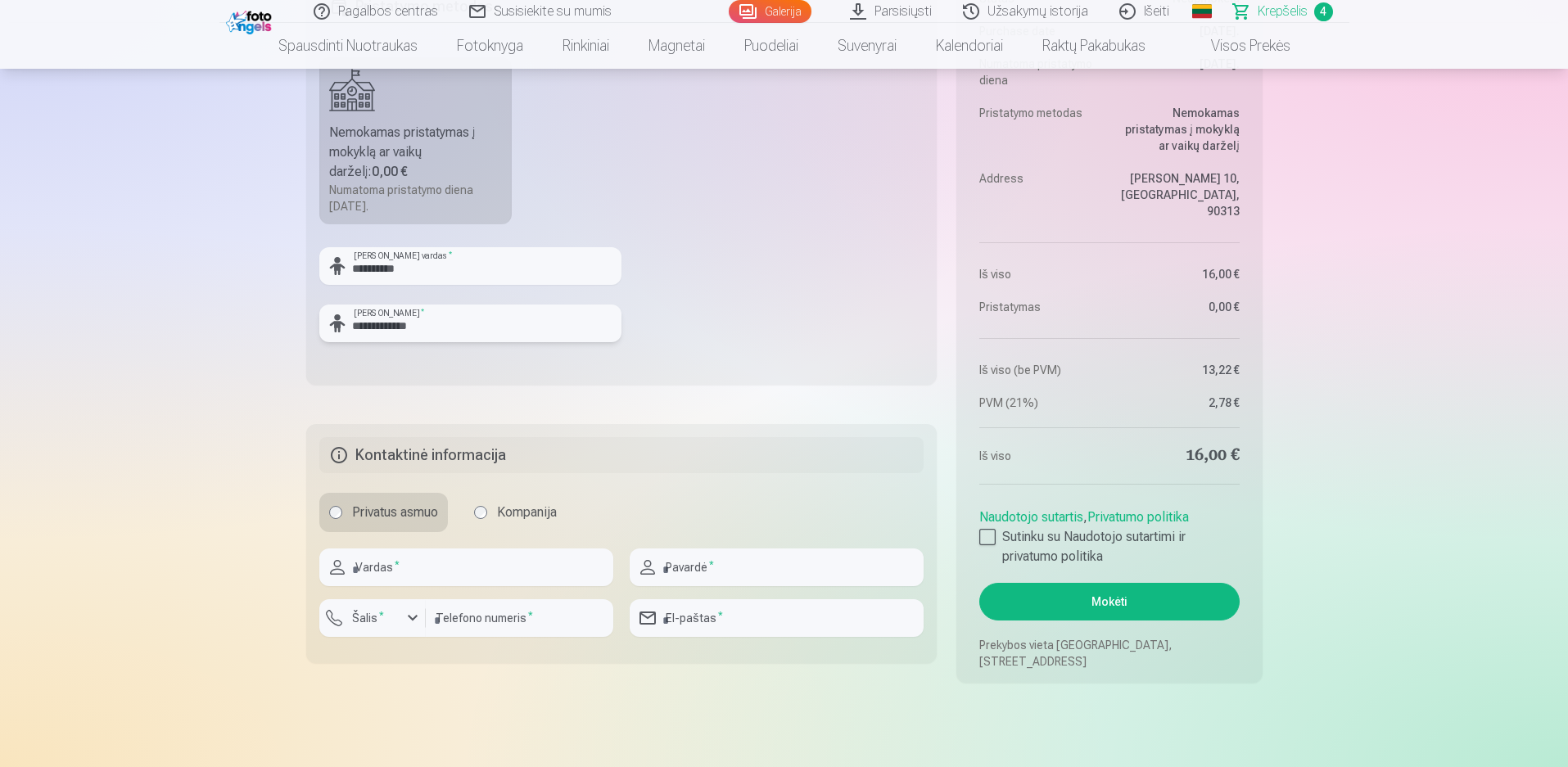
scroll to position [1146, 0]
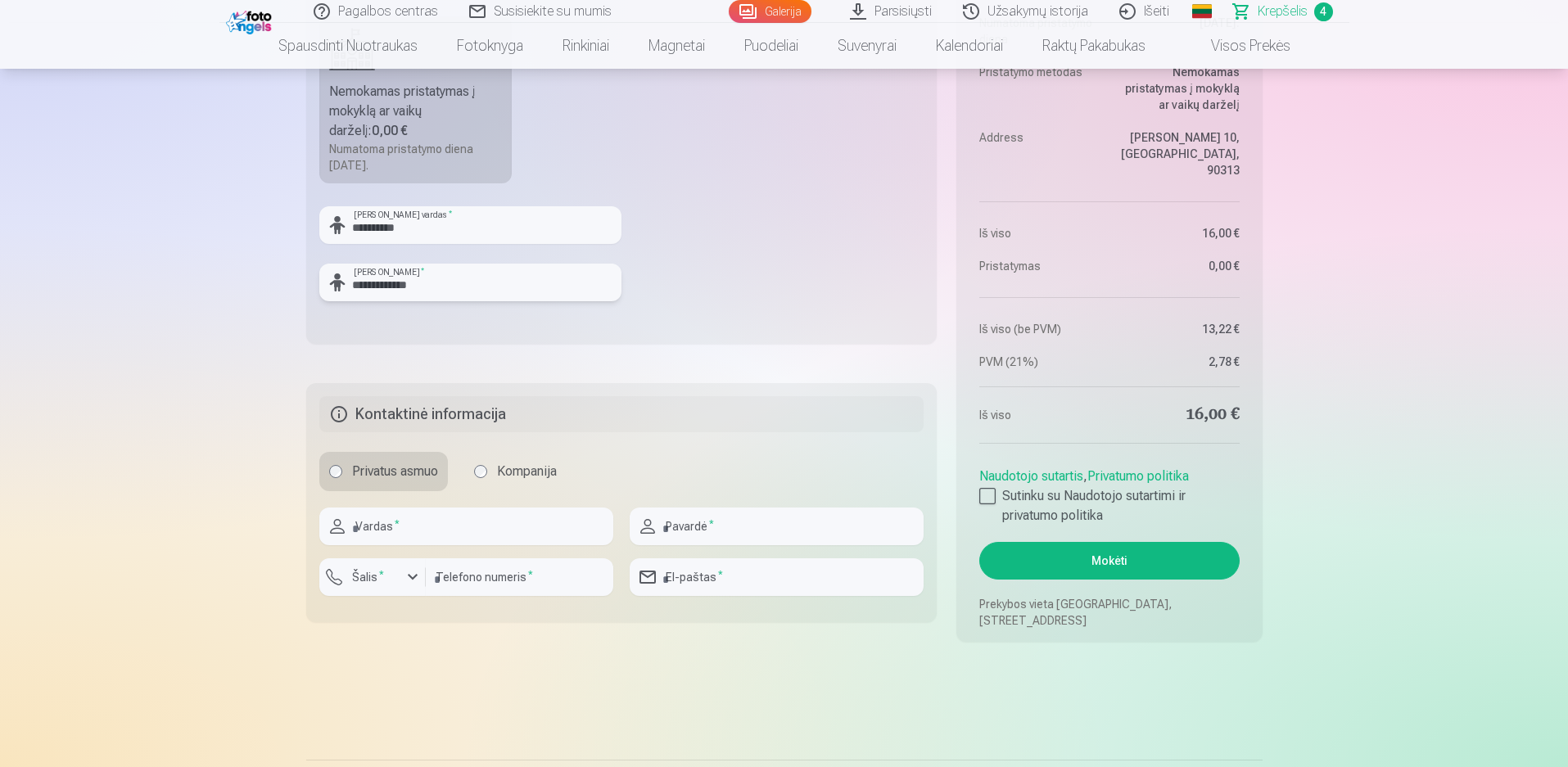
type input "**********"
click at [476, 515] on input "text" at bounding box center [466, 527] width 294 height 38
type input "*****"
type input "**********"
click at [534, 587] on input "number" at bounding box center [519, 577] width 188 height 38
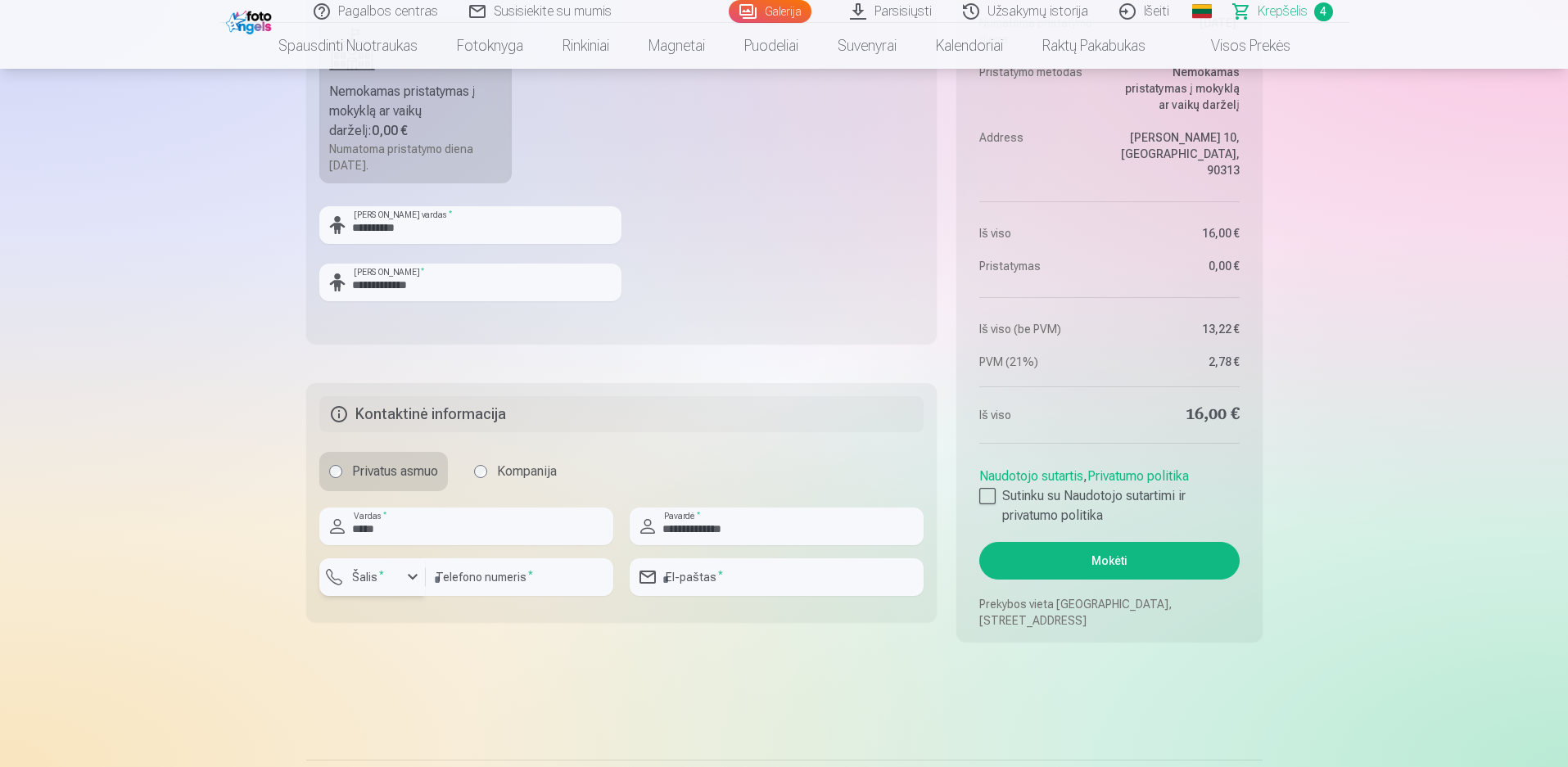
click at [413, 580] on div "button" at bounding box center [412, 576] width 20 height 20
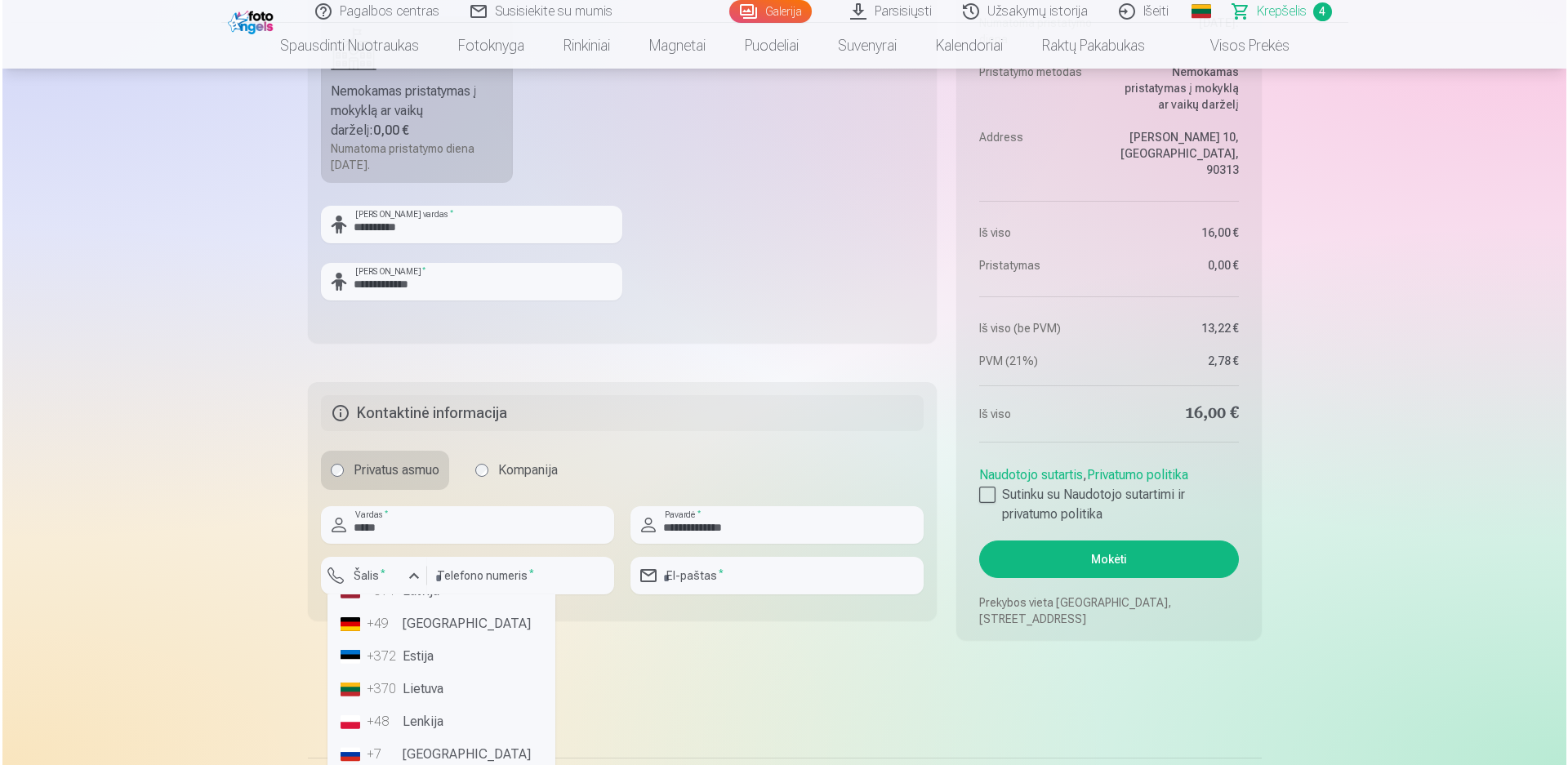
scroll to position [81, 0]
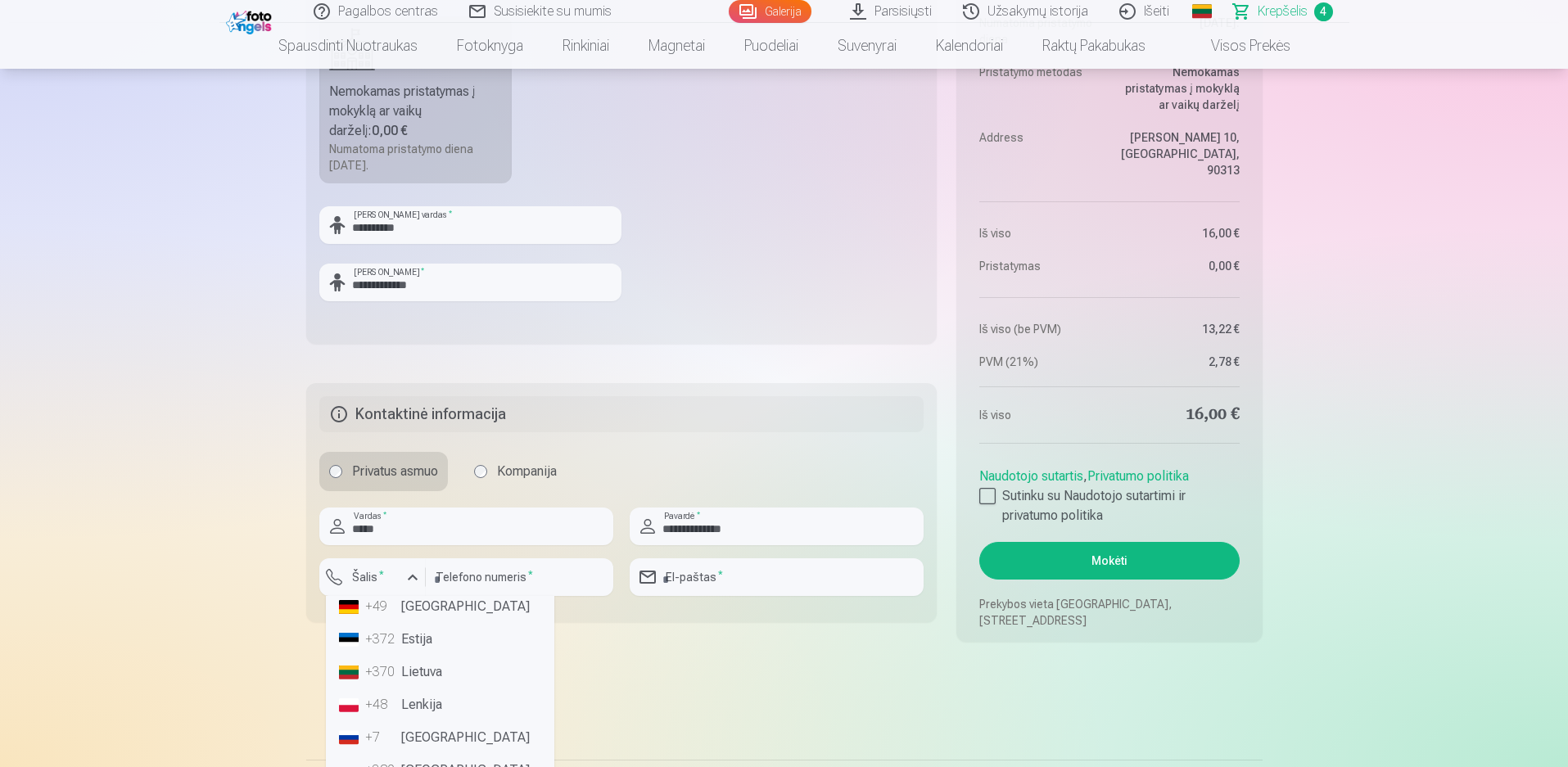
click at [431, 675] on li "+370 Lietuva" at bounding box center [439, 672] width 215 height 33
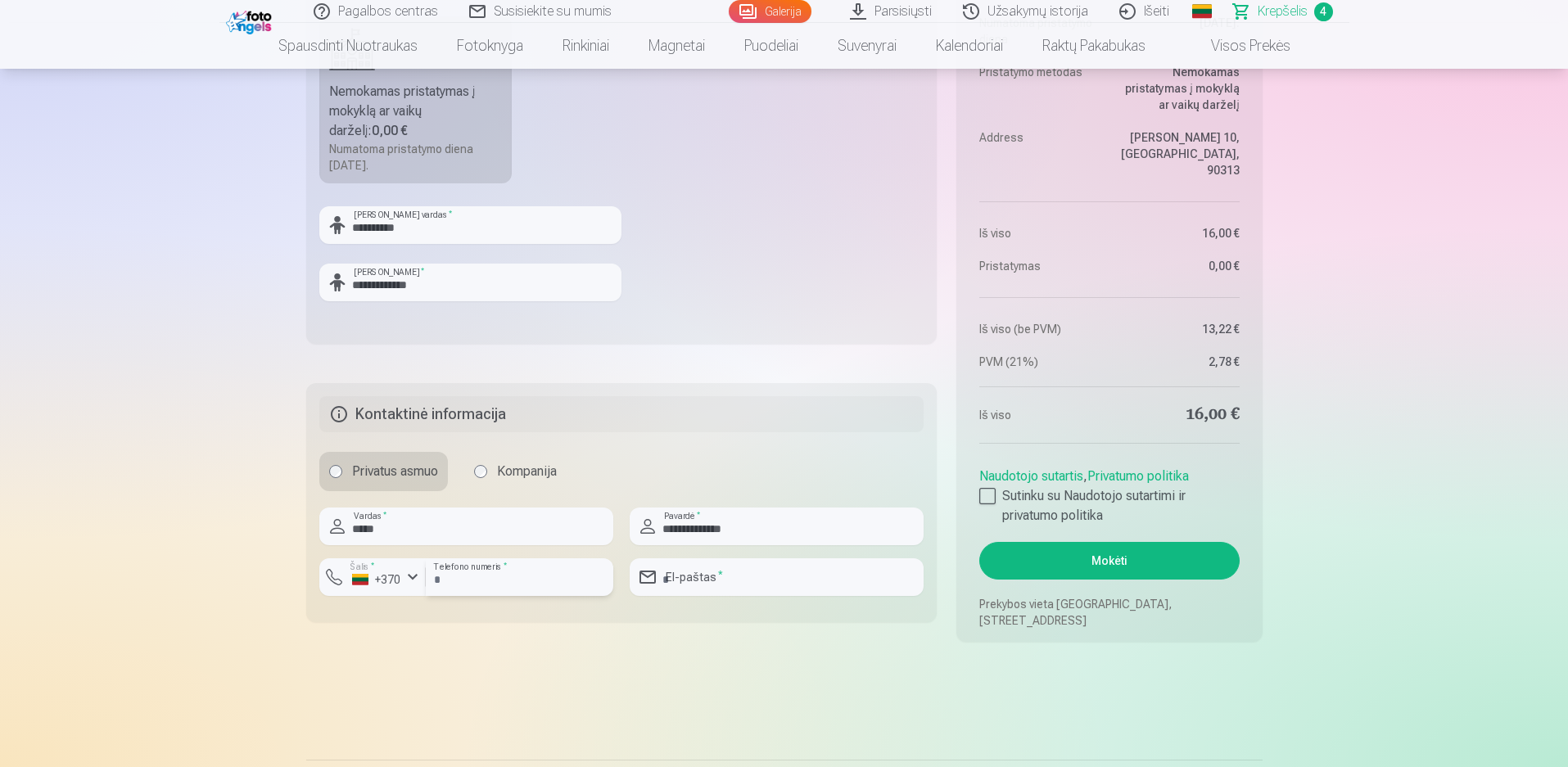
click at [486, 586] on input "number" at bounding box center [519, 577] width 188 height 38
type input "********"
click at [790, 578] on input "email" at bounding box center [776, 577] width 294 height 38
type input "**********"
click at [1115, 560] on button "Mokėti" at bounding box center [1109, 560] width 259 height 38
